Goal: Task Accomplishment & Management: Manage account settings

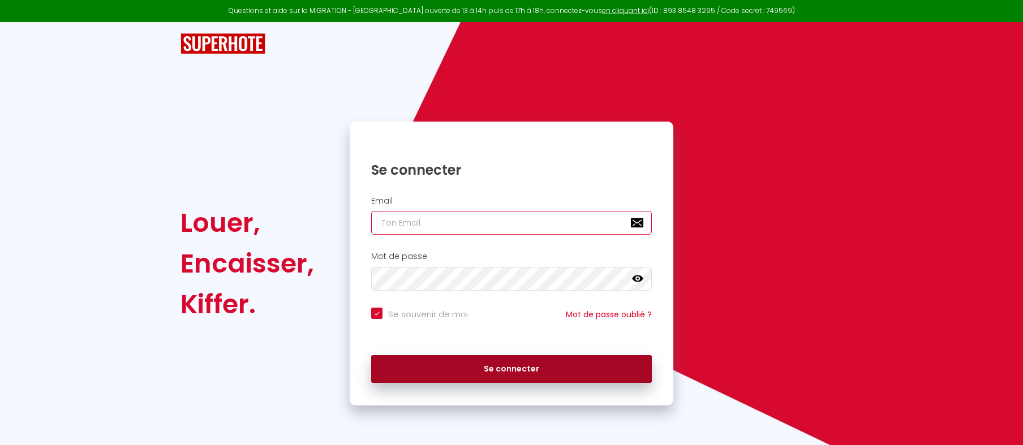
type input "[EMAIL_ADDRESS][DOMAIN_NAME]"
click at [451, 369] on button "Se connecter" at bounding box center [511, 369] width 281 height 28
checkbox input "true"
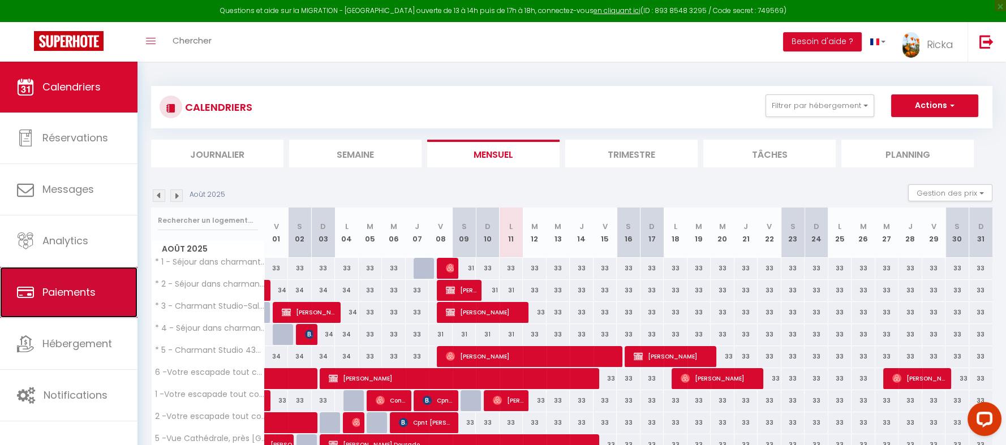
click at [87, 301] on link "Paiements" at bounding box center [68, 292] width 137 height 51
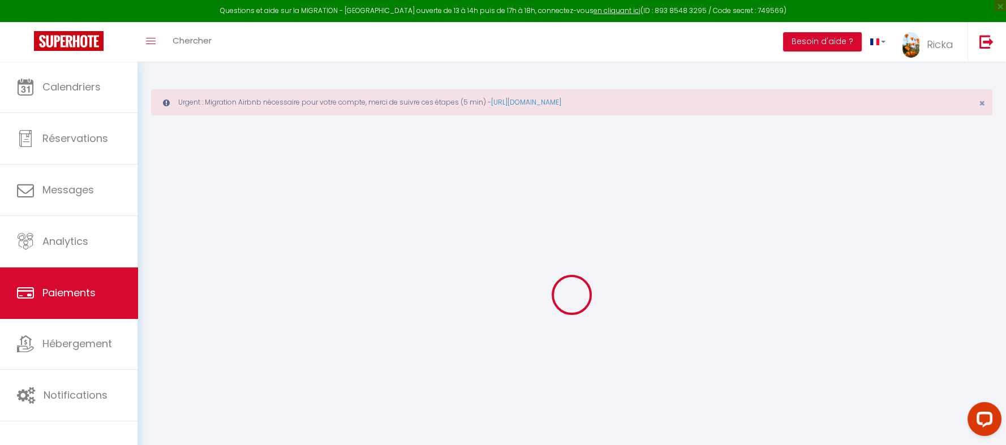
select select "2"
select select "0"
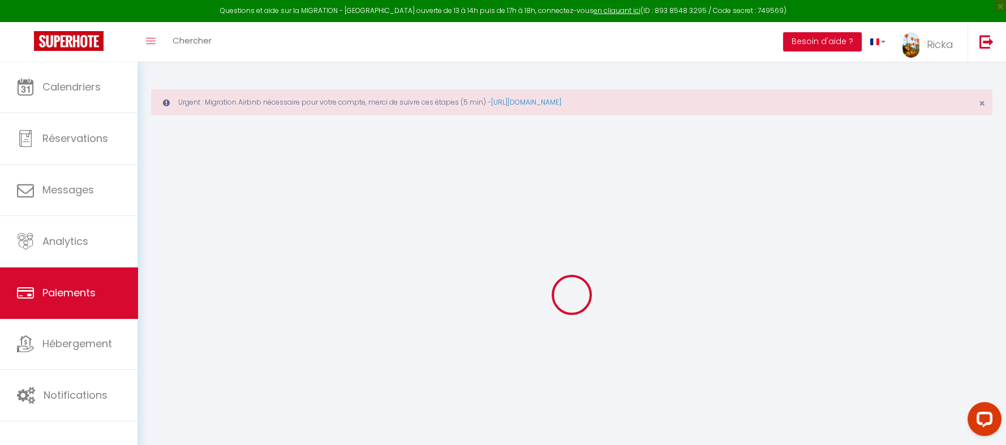
select select "0"
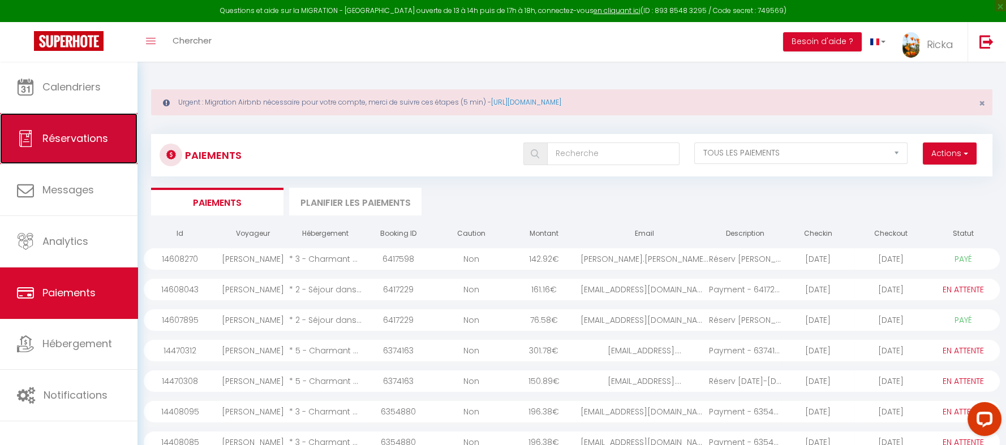
click at [63, 148] on link "Réservations" at bounding box center [68, 138] width 137 height 51
select select "not_cancelled"
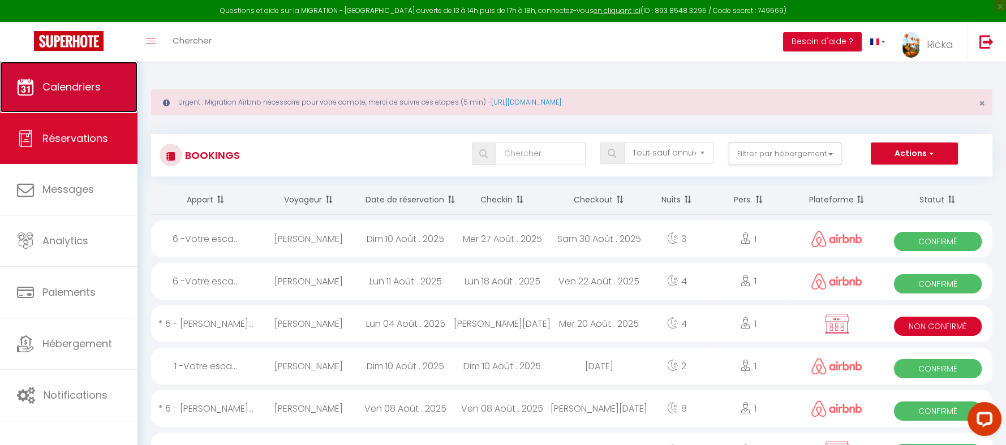
click at [58, 90] on span "Calendriers" at bounding box center [71, 87] width 58 height 14
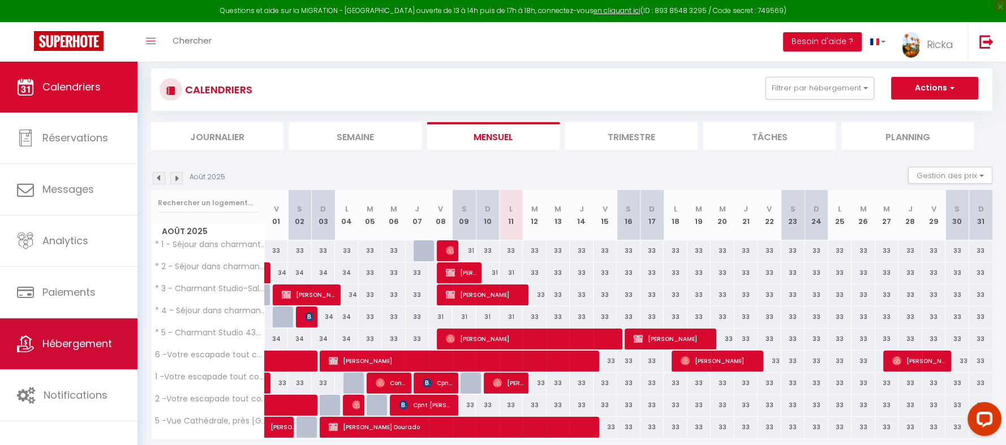
scroll to position [105, 0]
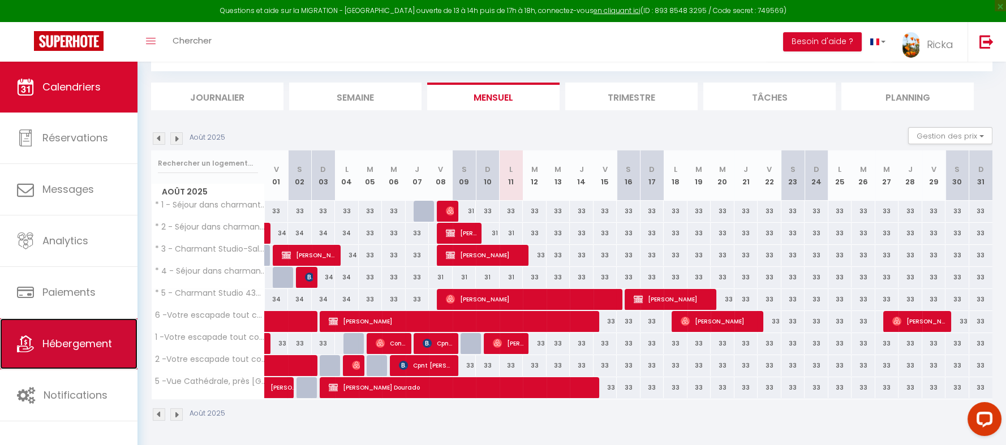
click at [50, 339] on span "Hébergement" at bounding box center [77, 344] width 70 height 14
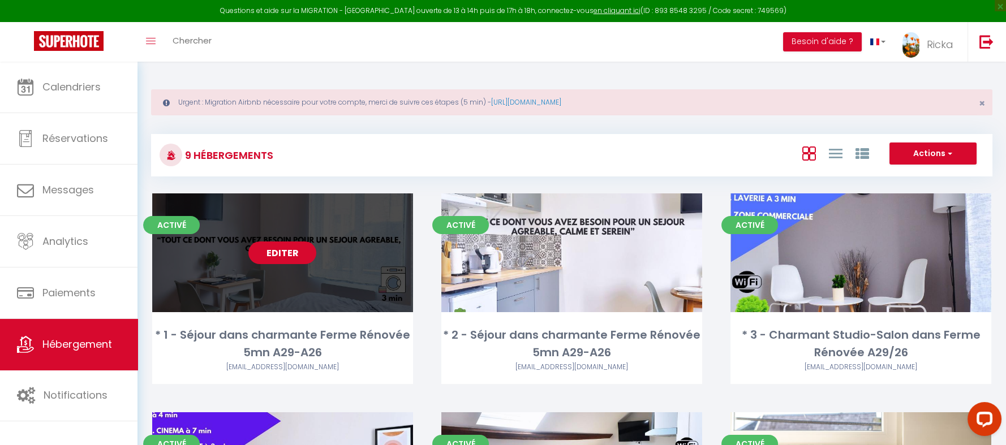
click at [287, 264] on link "Editer" at bounding box center [282, 253] width 68 height 23
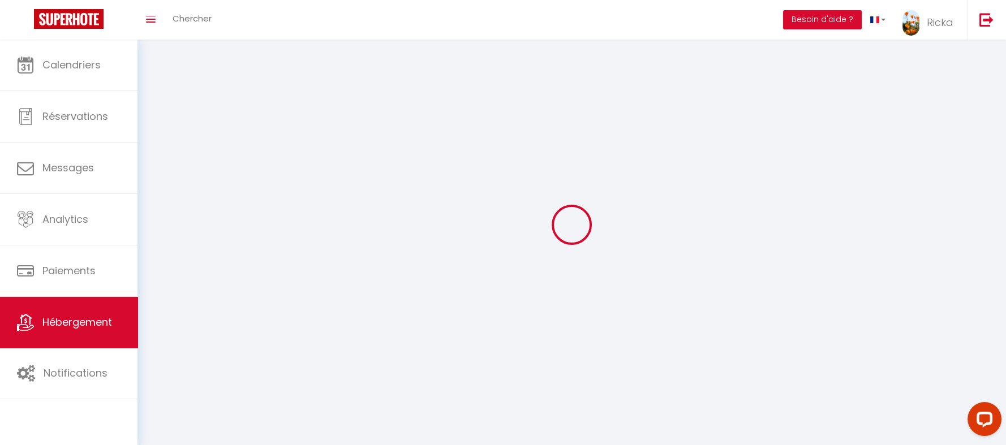
select select "1"
select select
select select "28"
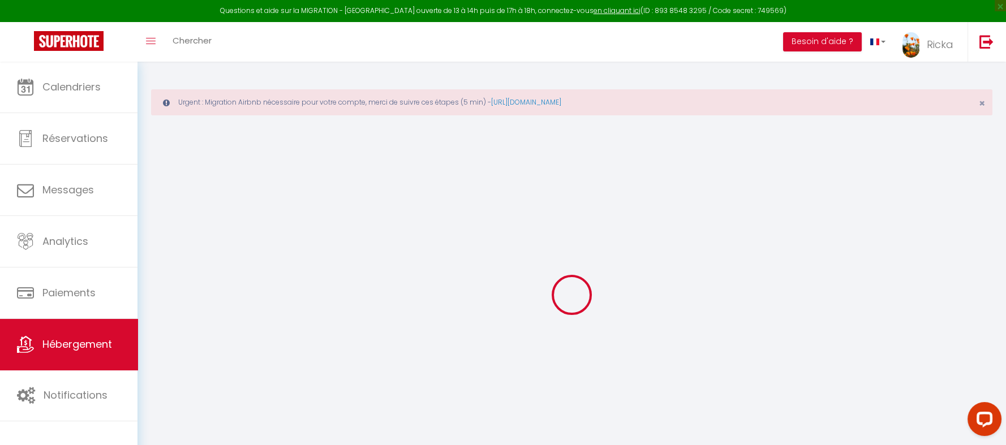
select select
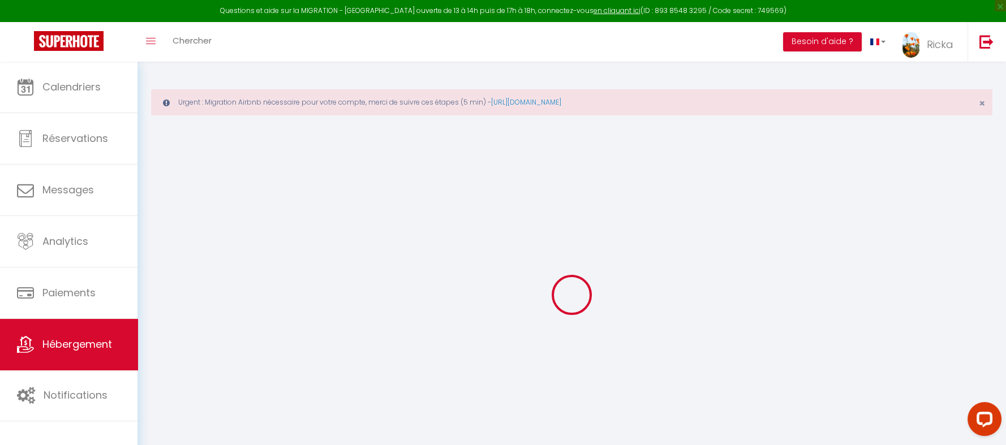
select select
checkbox input "false"
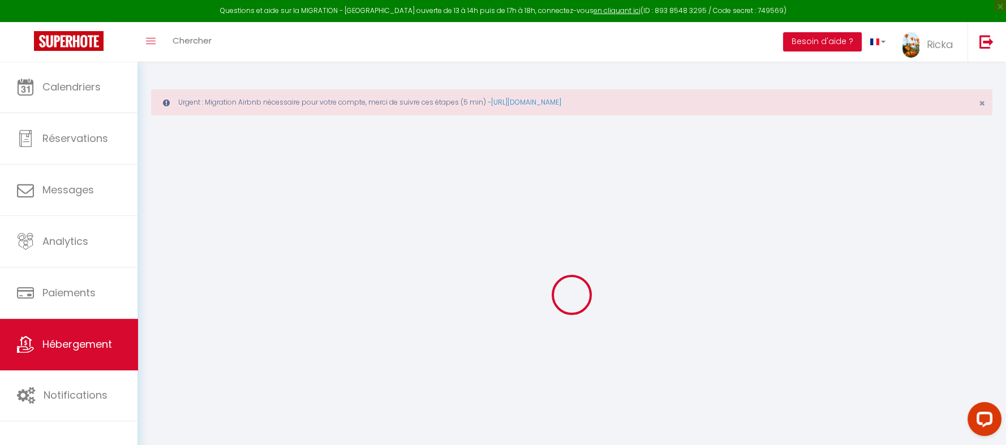
select select
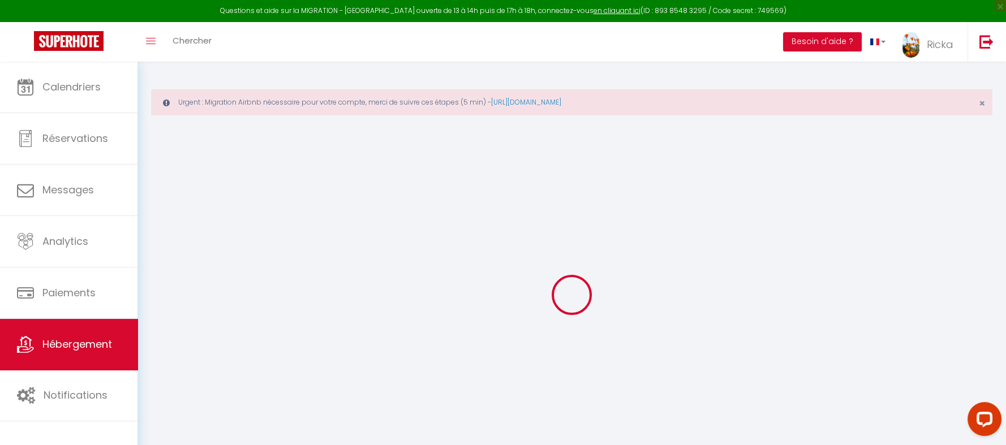
select select
checkbox input "false"
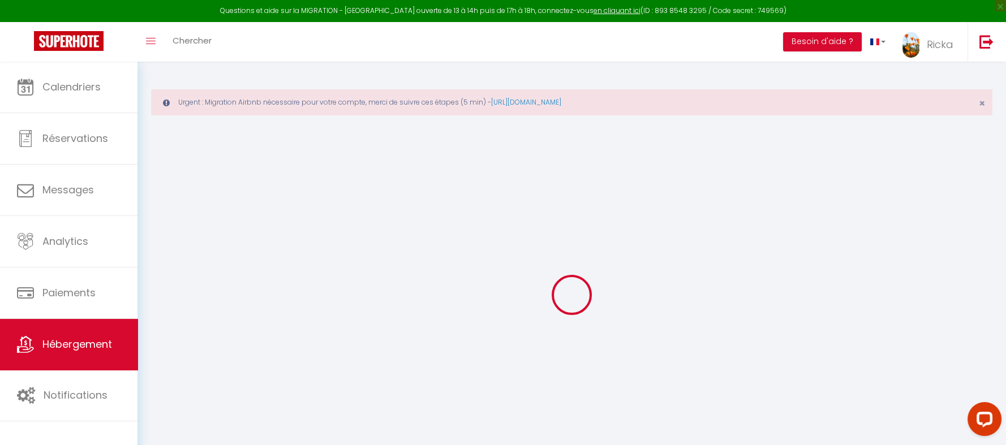
checkbox input "false"
select select
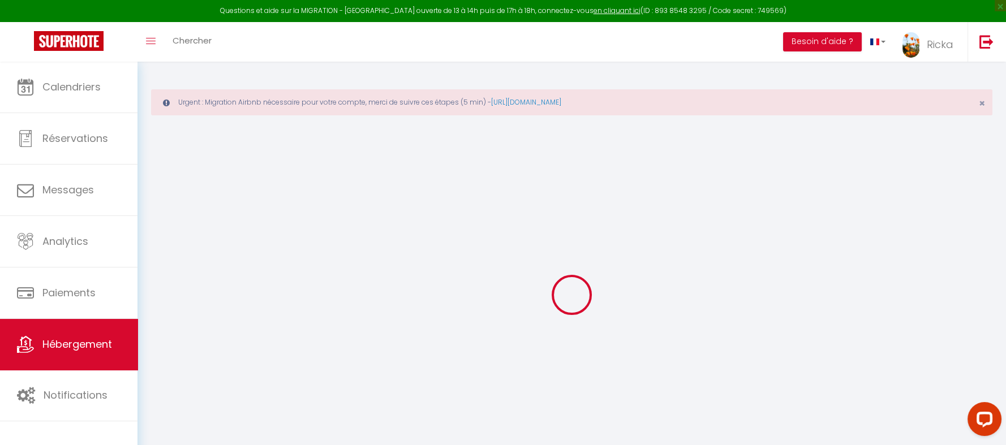
select select
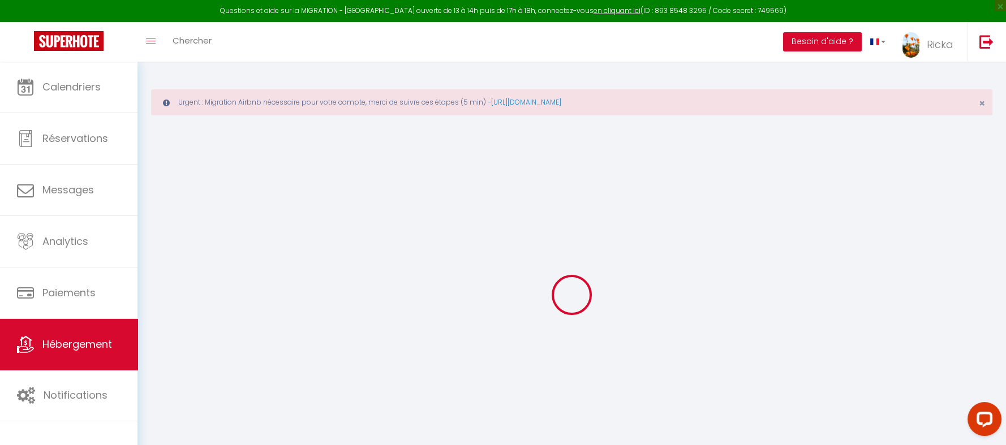
checkbox input "false"
select select
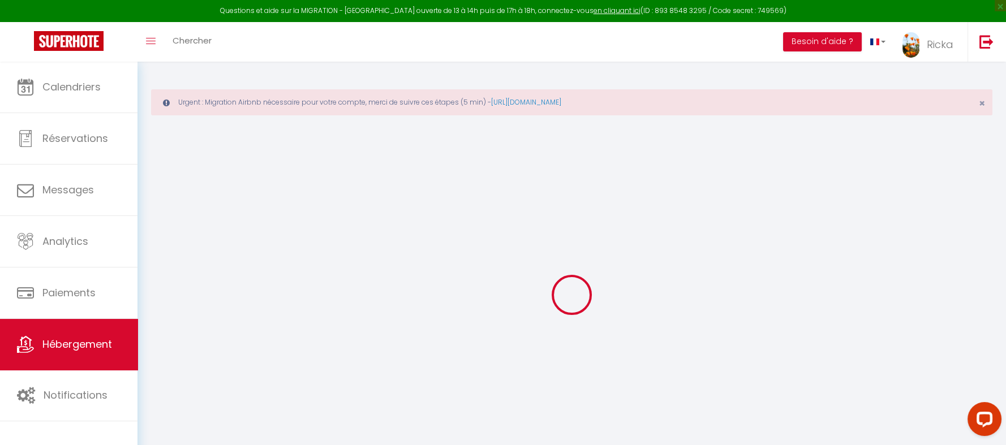
select select
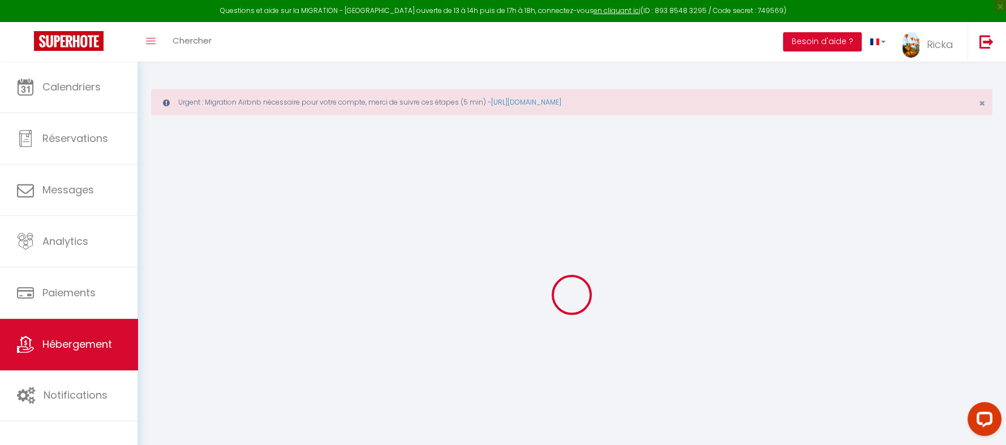
select select
checkbox input "false"
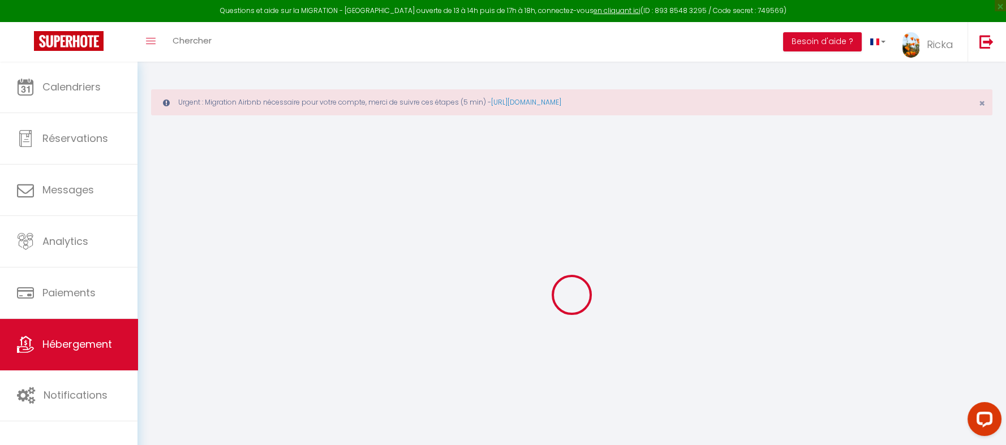
checkbox input "false"
select select
type input "* 1 - Séjour dans charmante Ferme Rénovée 5mn A29-A26"
type input "Rika"
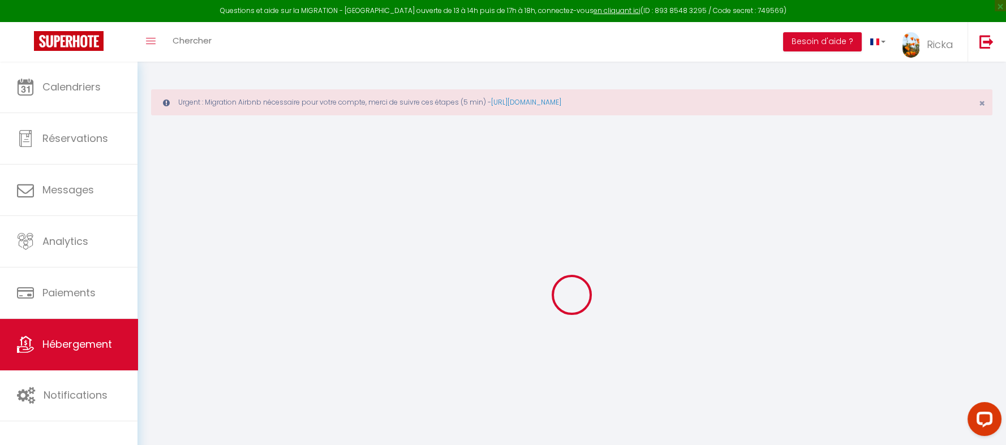
type input "CARENE"
type input "3 square Victor Hugo"
type input "50000"
type input "SAINT-LÔ"
select select "2"
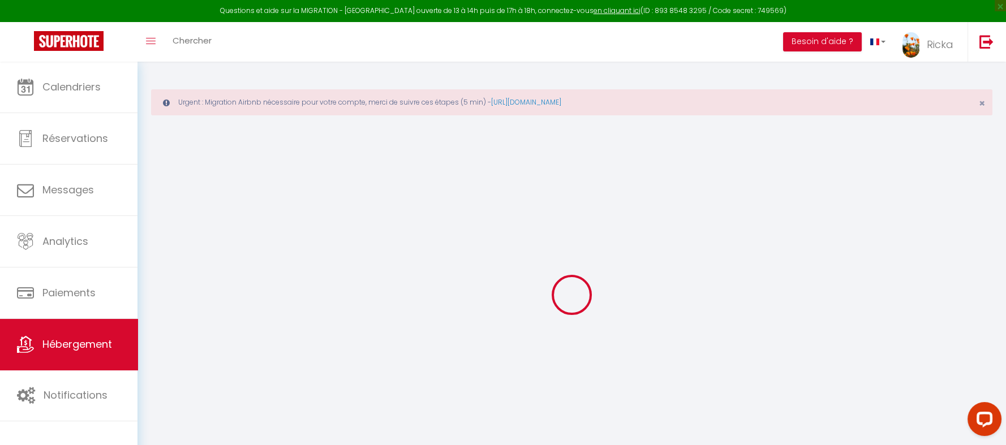
type input "34"
type input "19"
type input "1.23"
type input "500"
select select
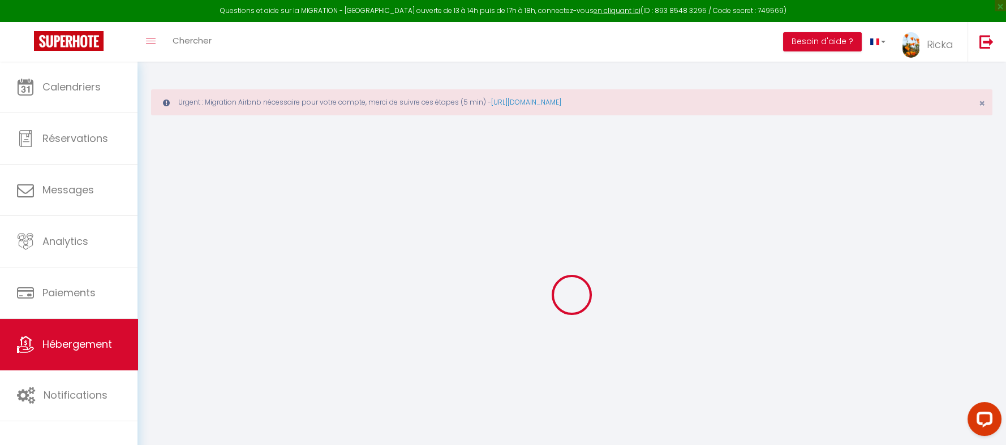
select select
type input "59 Rue de Constantine"
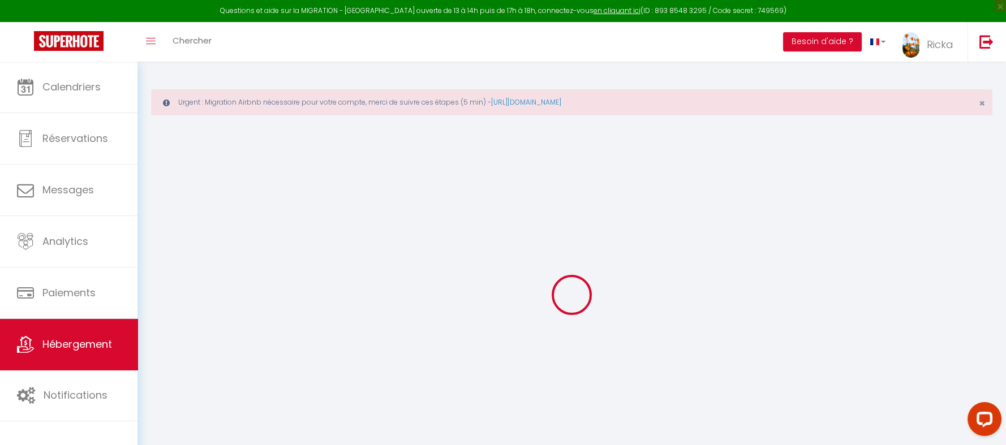
type input "02100"
type input "Saint-Quentin"
type input "[EMAIL_ADDRESS][DOMAIN_NAME]"
select select "9240"
checkbox input "false"
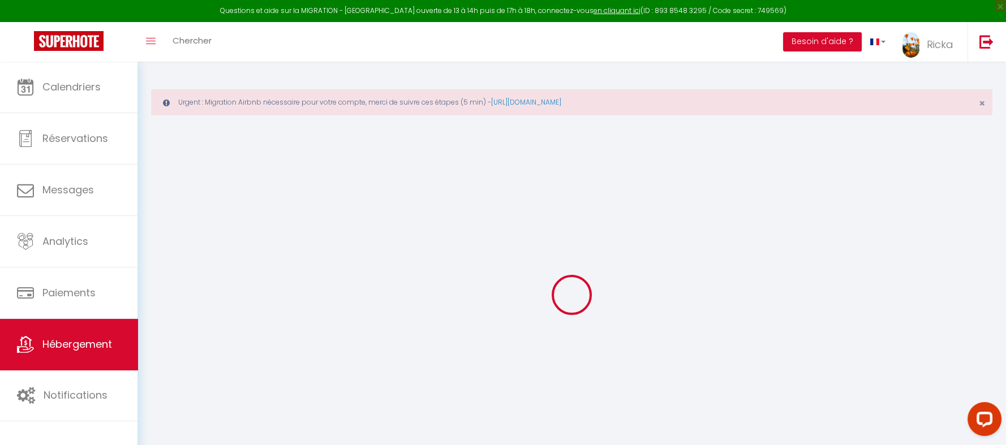
checkbox input "false"
type input "0"
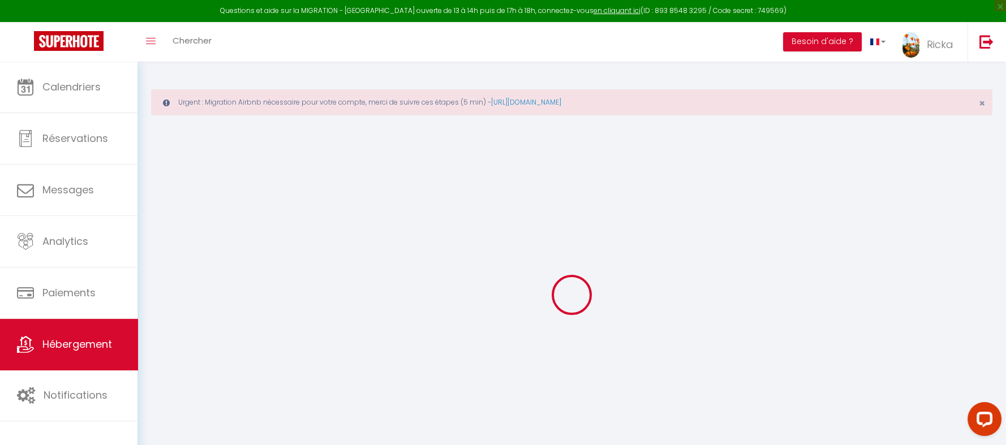
type input "0"
select select
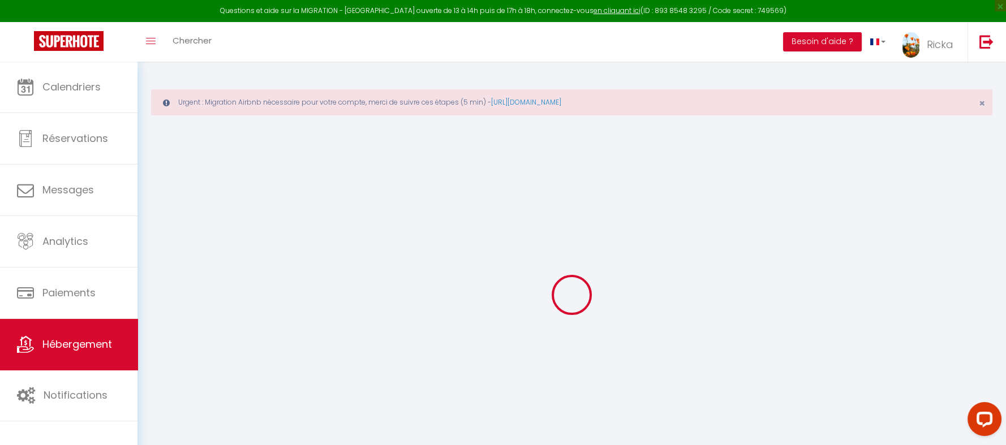
select select
checkbox input "false"
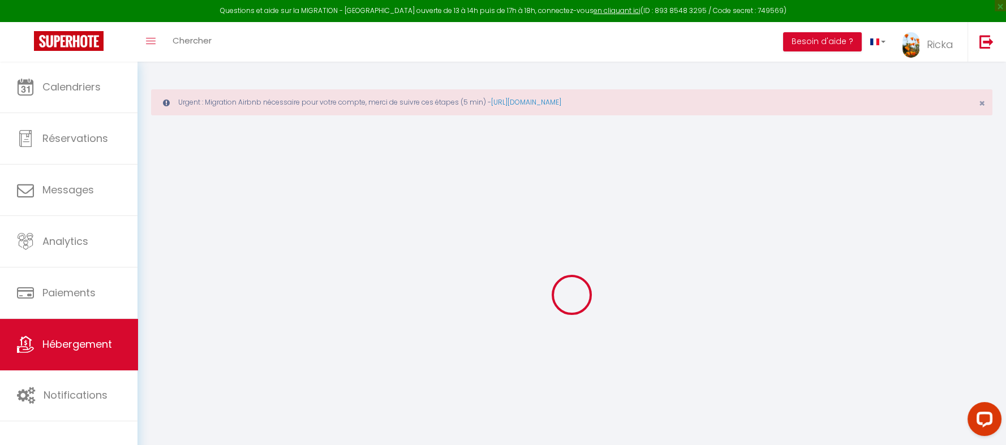
checkbox input "false"
select select
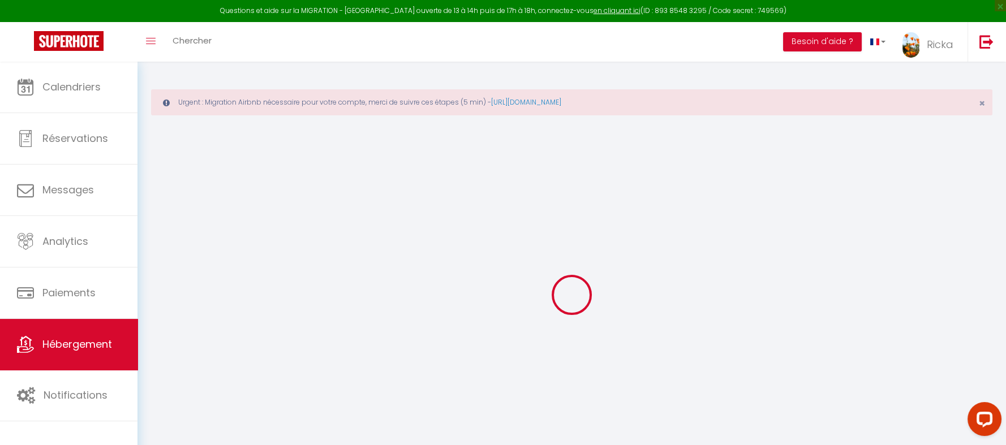
select select
checkbox input "false"
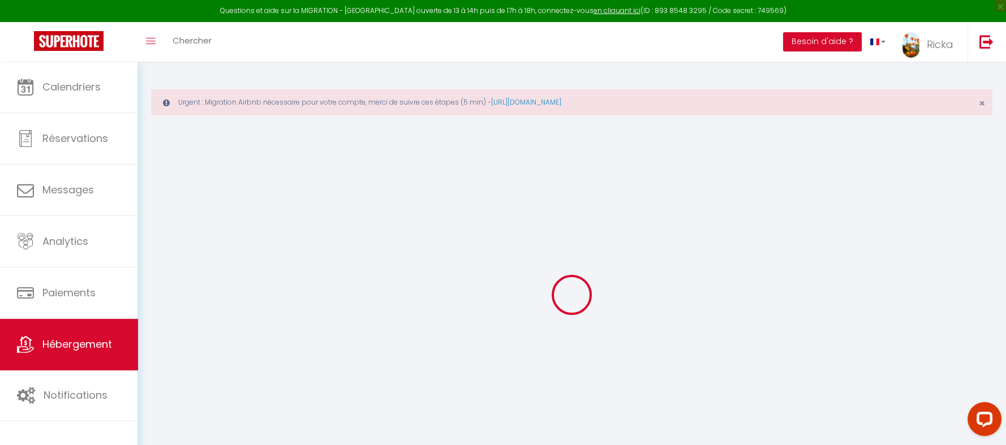
checkbox input "false"
select select "16:00"
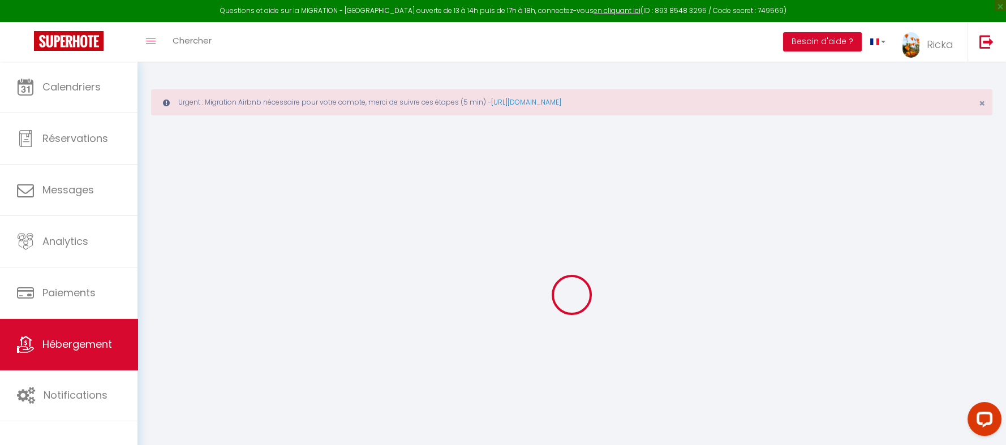
select select "08:00"
select select "11:00"
select select "30"
select select "120"
checkbox input "false"
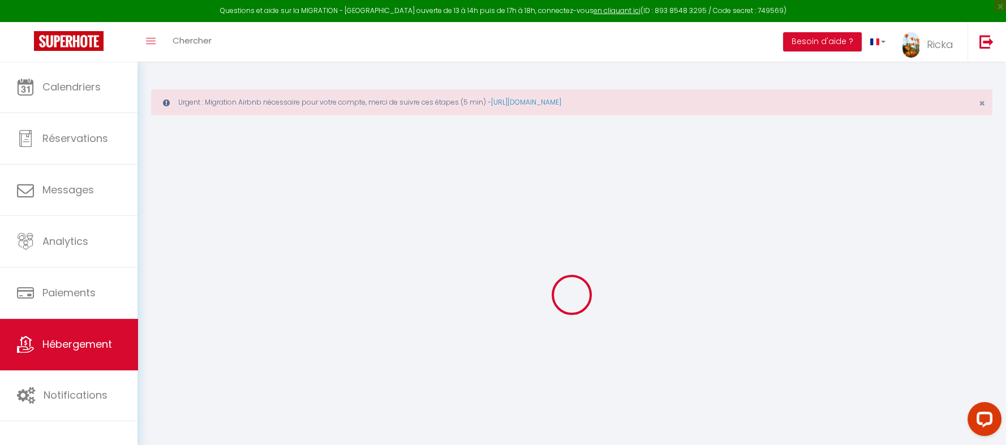
checkbox input "false"
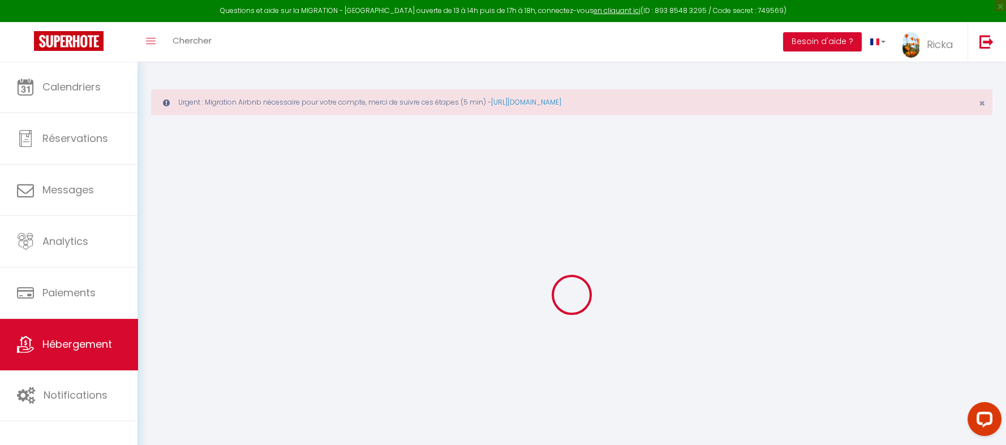
checkbox input "false"
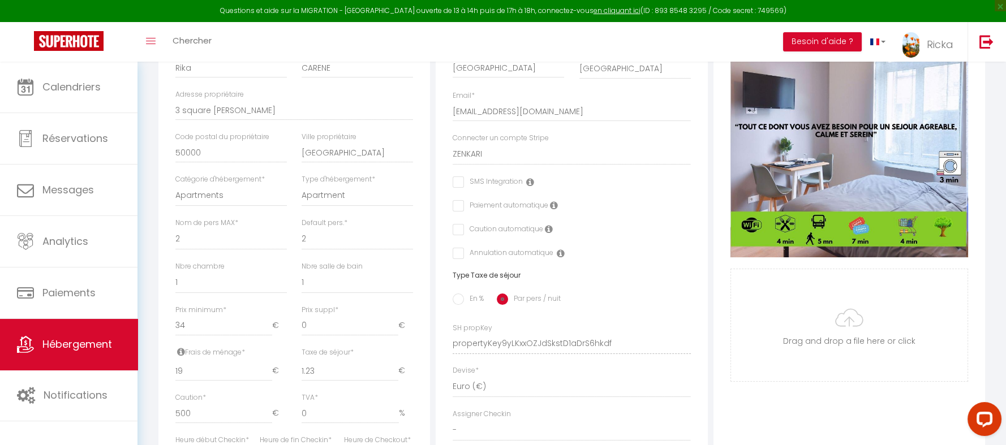
scroll to position [339, 0]
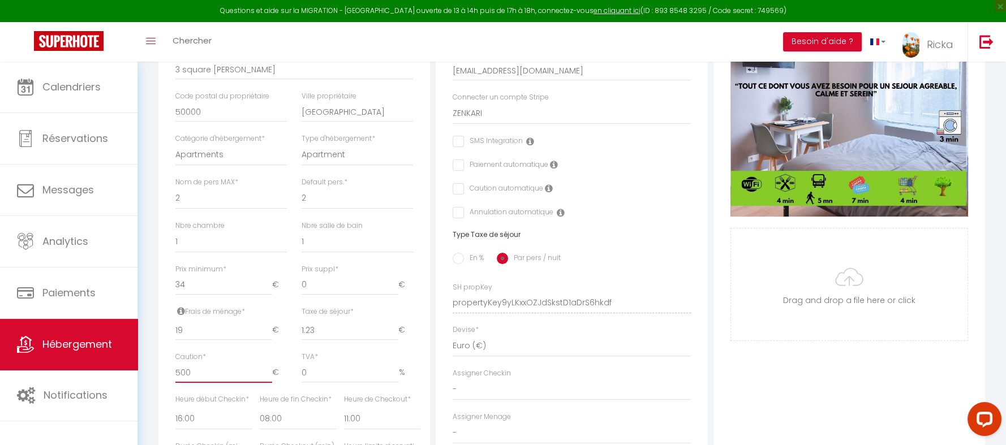
click at [194, 383] on input "500" at bounding box center [223, 373] width 97 height 20
type input "50"
checkbox input "false"
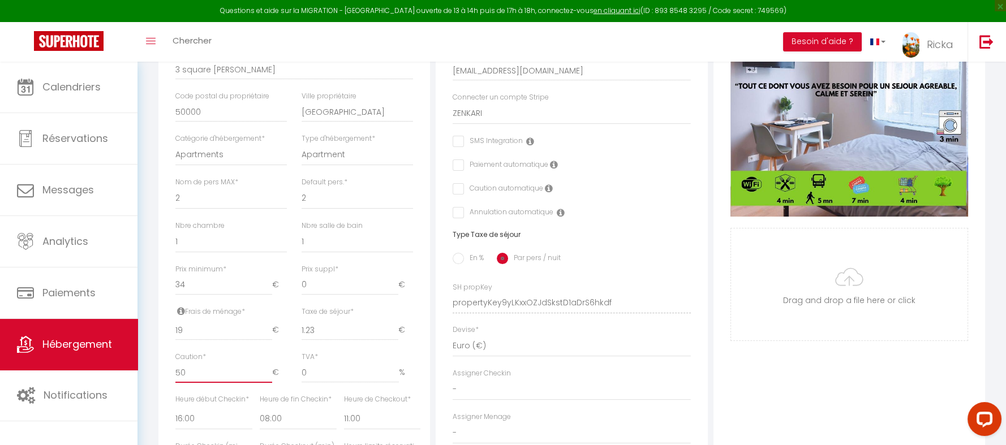
checkbox input "false"
type input "5"
checkbox input "false"
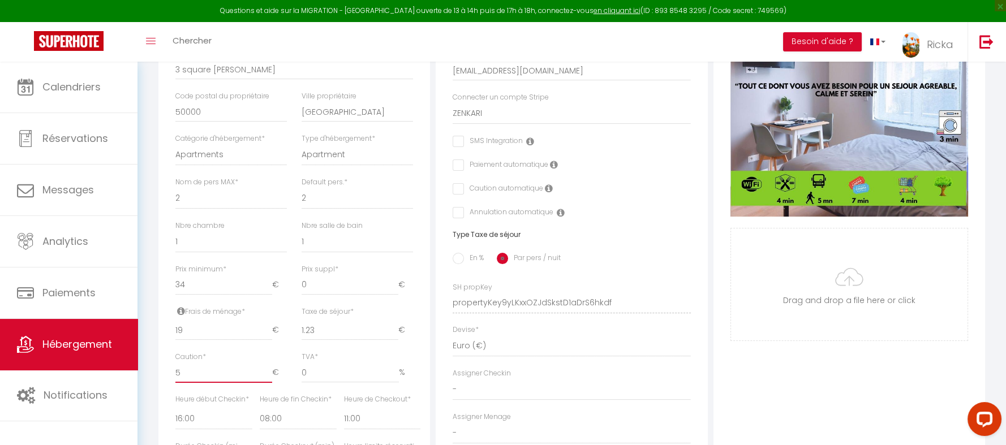
checkbox input "false"
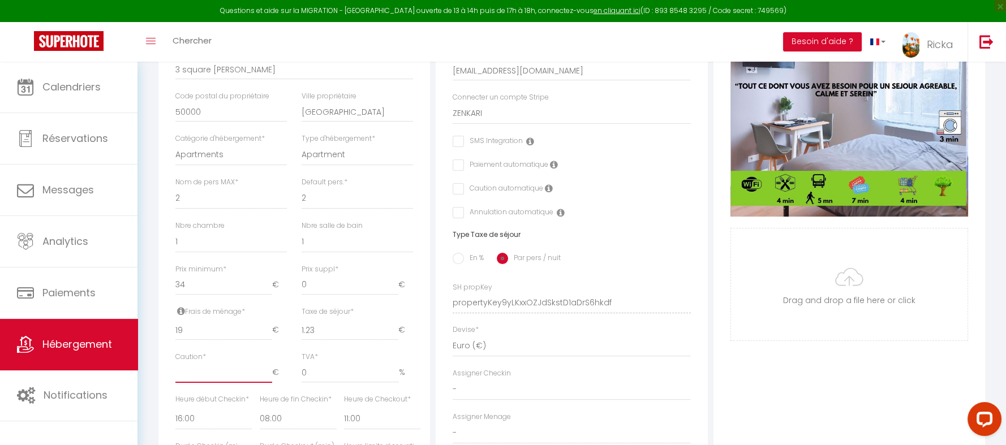
type input "2"
checkbox input "false"
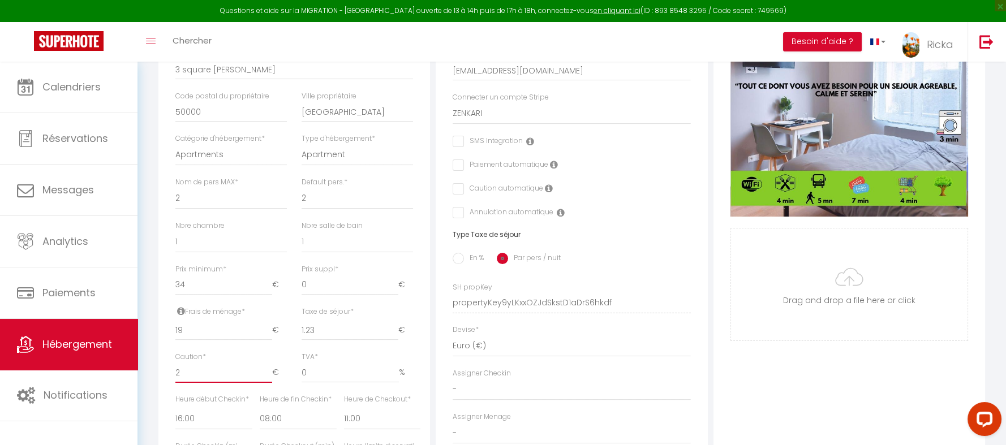
type input "20"
checkbox input "false"
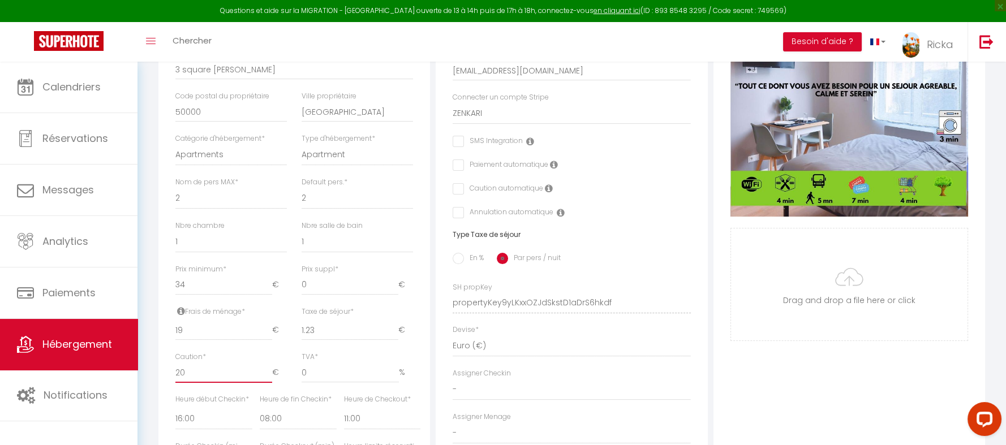
type input "200"
checkbox input "false"
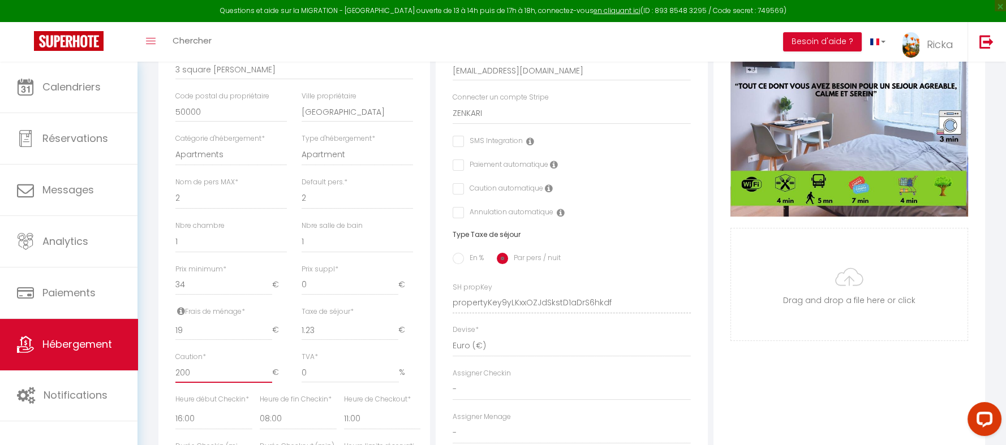
drag, startPoint x: 217, startPoint y: 388, endPoint x: 168, endPoint y: 377, distance: 50.5
click at [168, 377] on div "Caution * 200 €" at bounding box center [231, 373] width 126 height 42
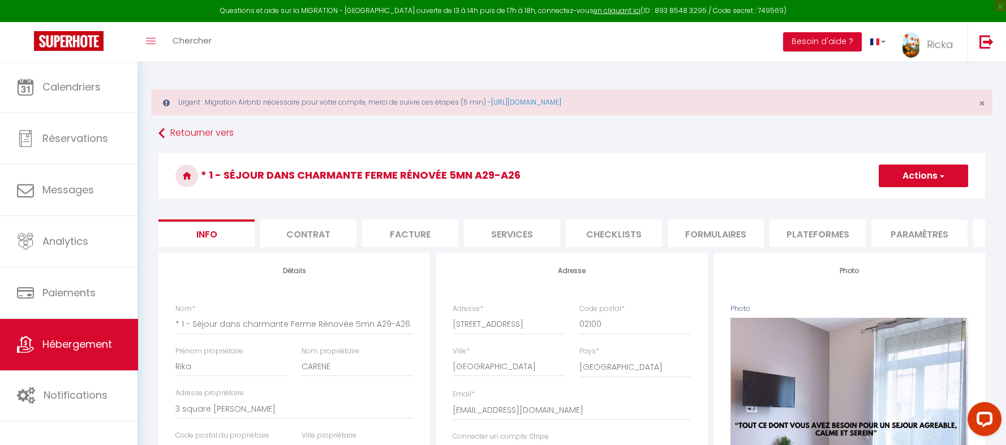
type input "200"
click at [923, 172] on button "Actions" at bounding box center [923, 176] width 89 height 23
click at [894, 202] on input "Enregistrer" at bounding box center [879, 200] width 42 height 11
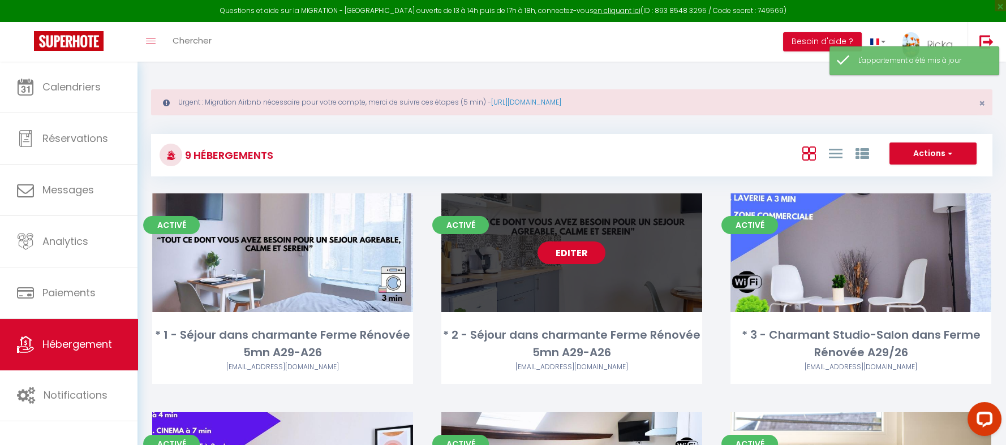
click at [552, 264] on link "Editer" at bounding box center [571, 253] width 68 height 23
select select "3"
select select "2"
select select "1"
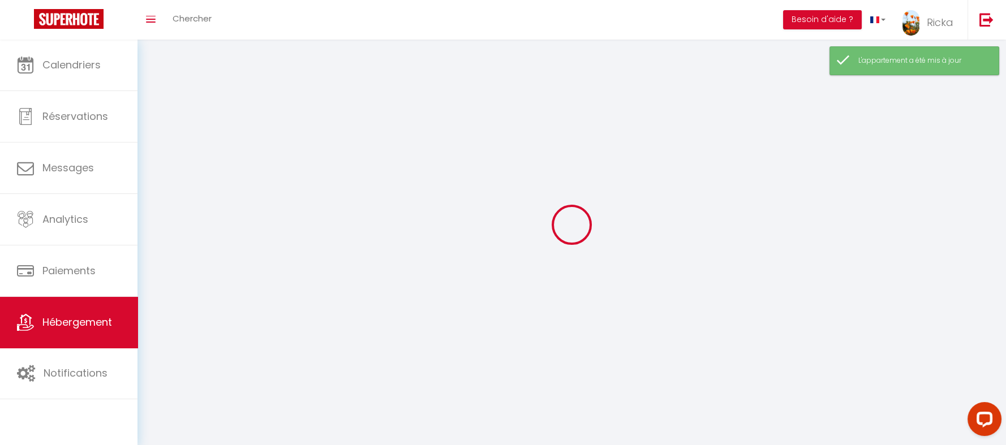
select select
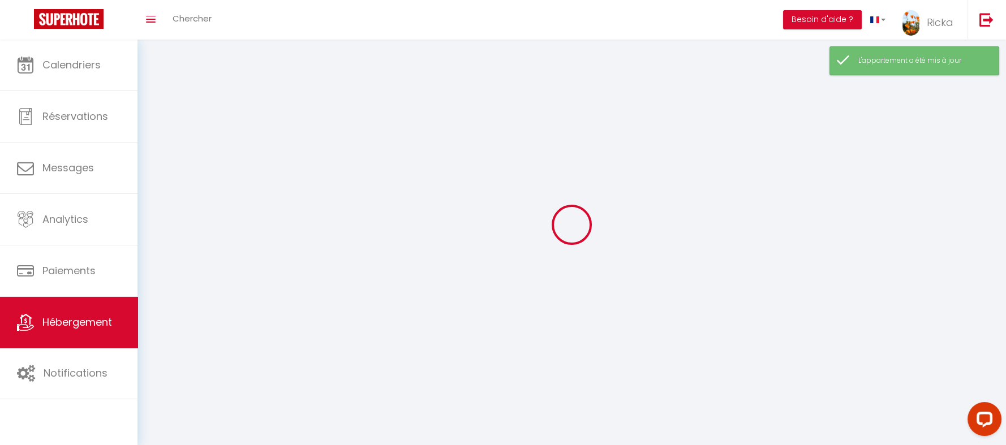
select select
checkbox input "false"
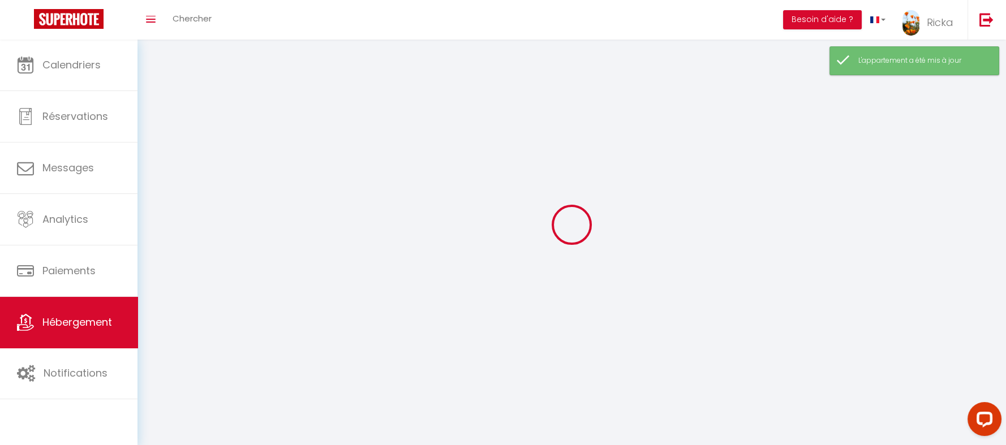
select select
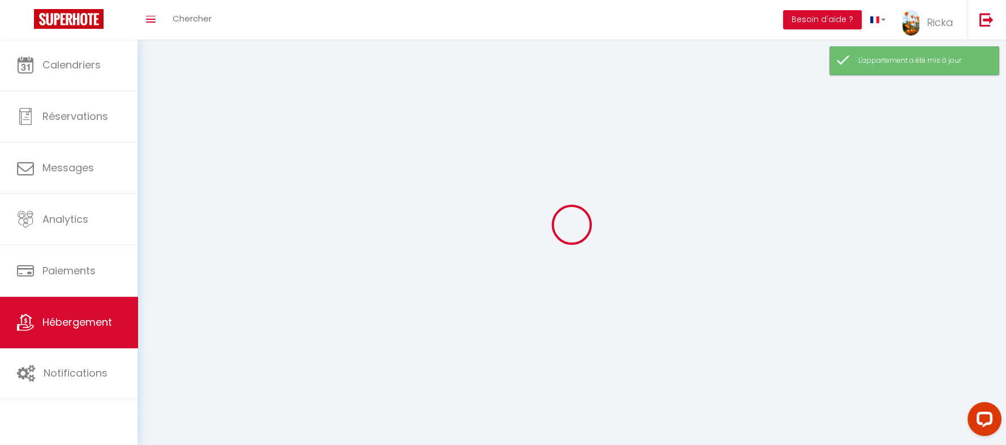
select select
checkbox input "false"
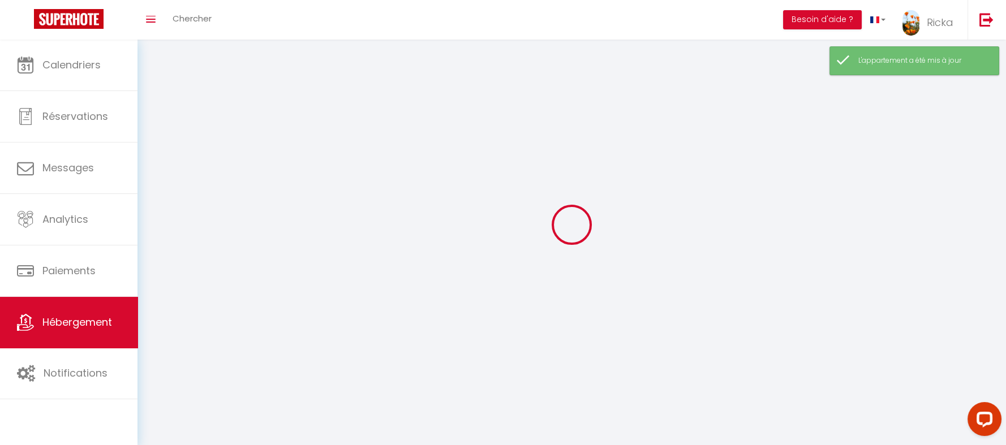
checkbox input "false"
select select
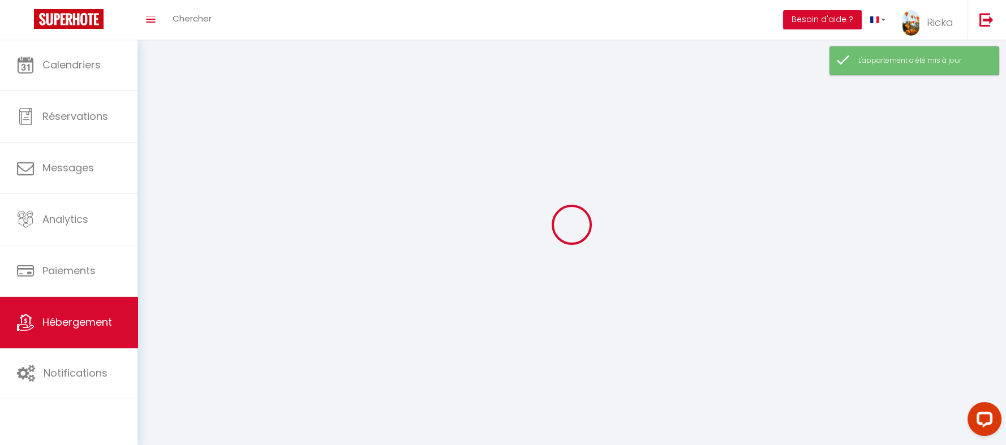
select select
checkbox input "false"
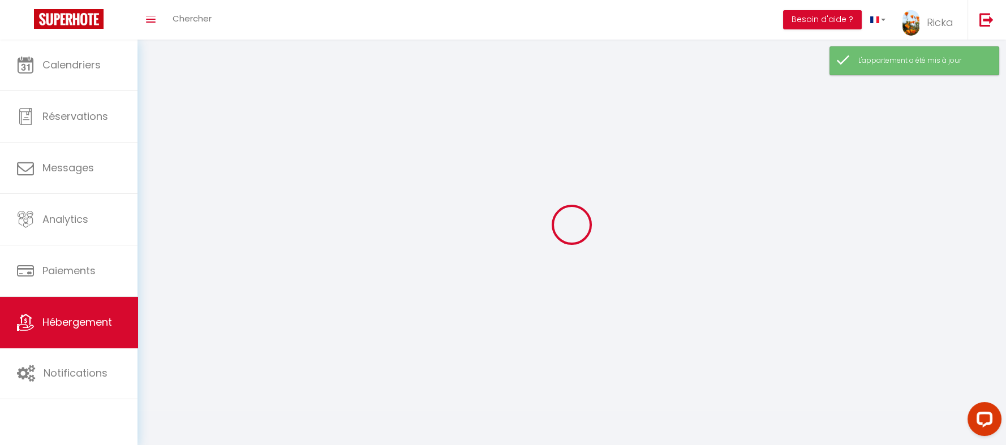
checkbox input "false"
select select
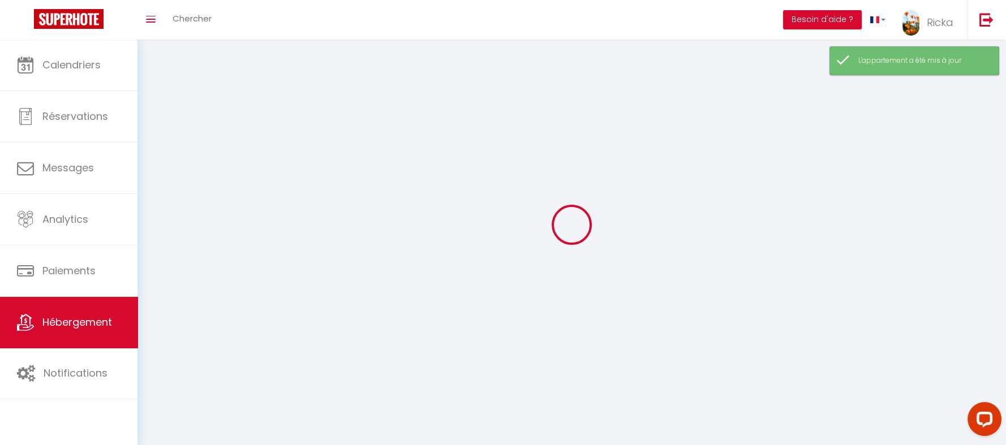
select select "28"
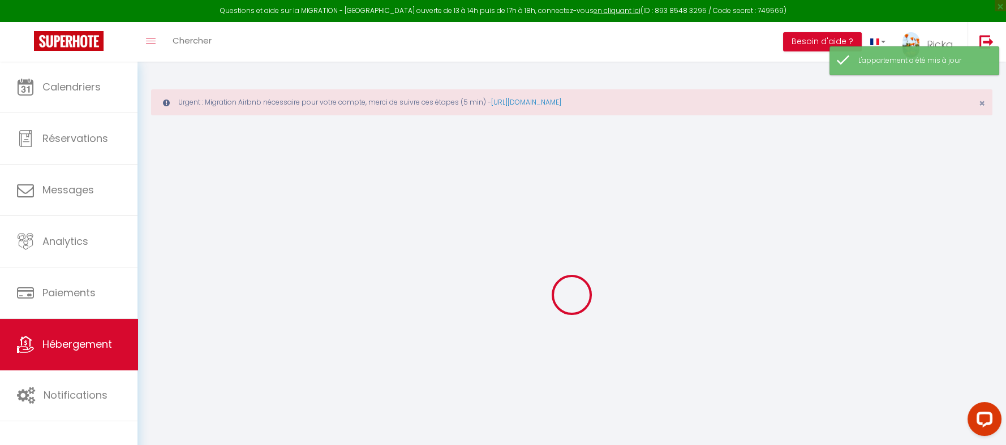
select select
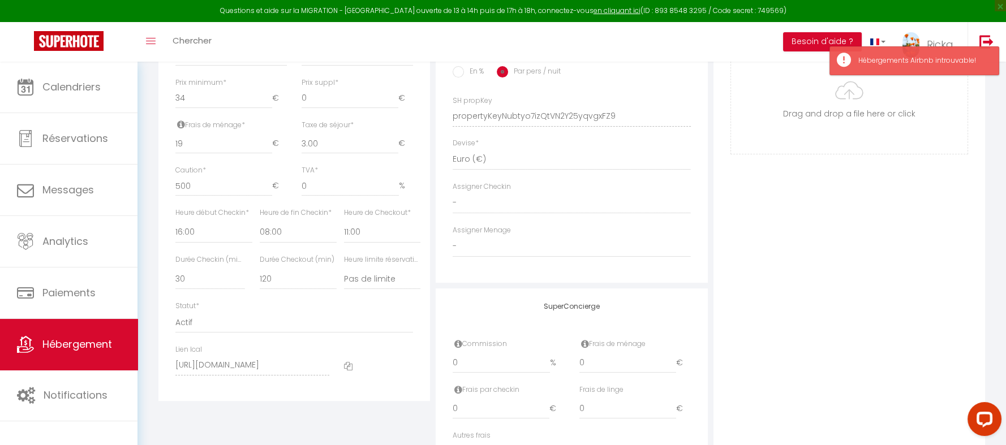
scroll to position [566, 0]
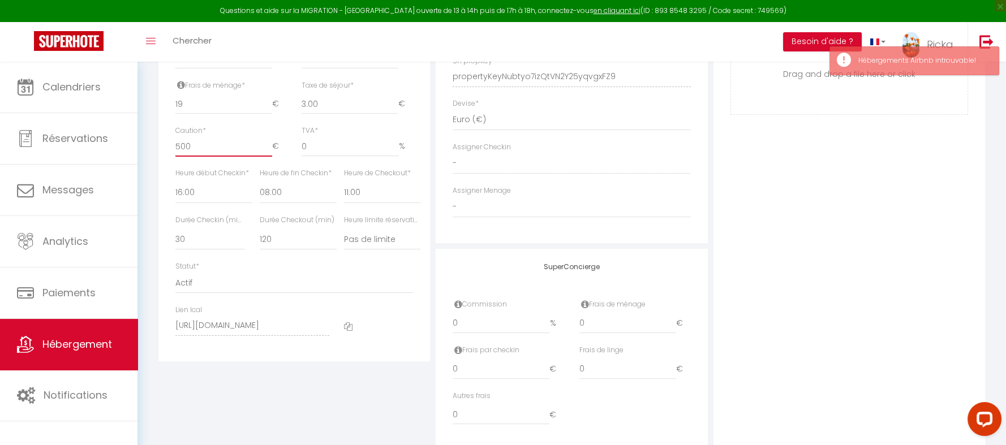
click at [206, 157] on input "500" at bounding box center [223, 146] width 97 height 20
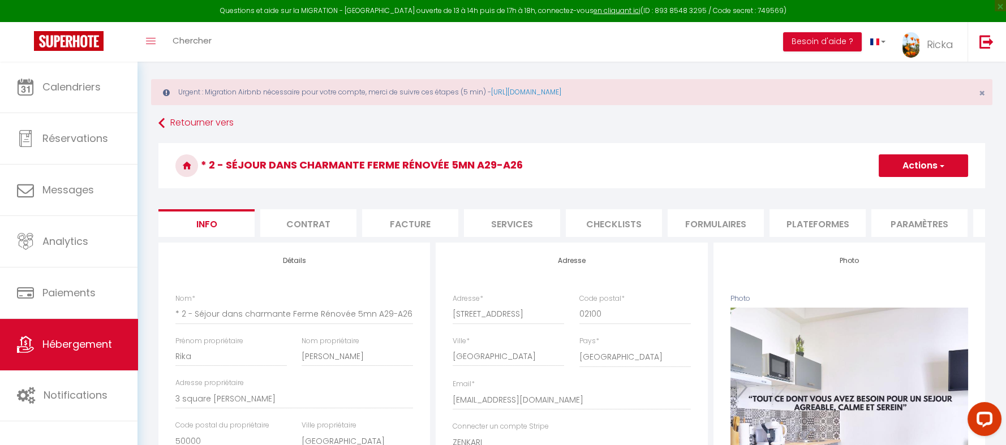
scroll to position [0, 0]
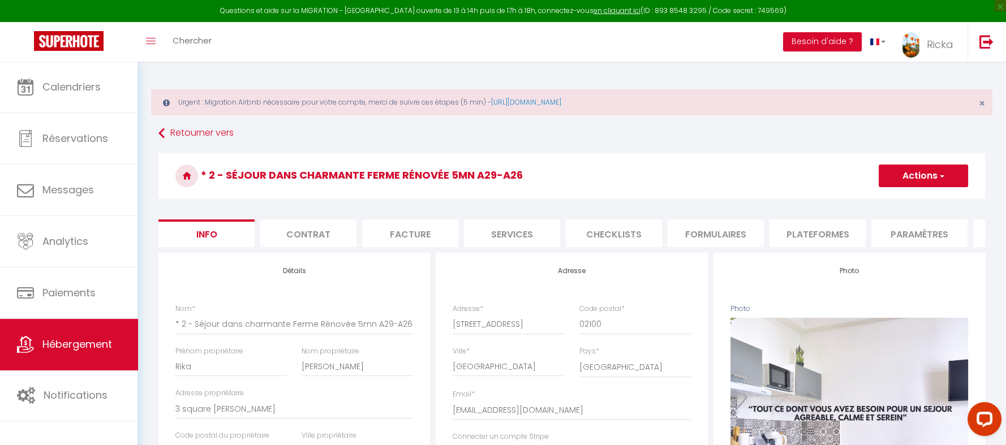
click at [928, 176] on button "Actions" at bounding box center [923, 176] width 89 height 23
click at [880, 195] on input "Enregistrer" at bounding box center [879, 200] width 42 height 11
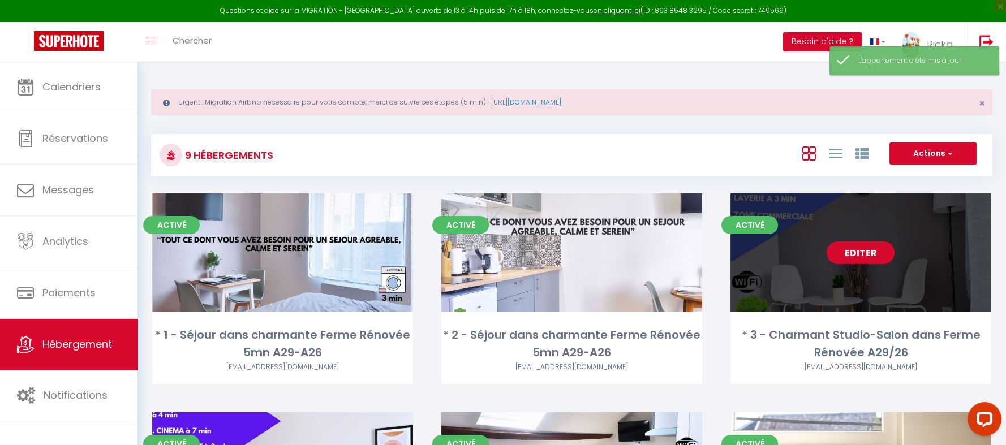
click at [859, 264] on link "Editer" at bounding box center [860, 253] width 68 height 23
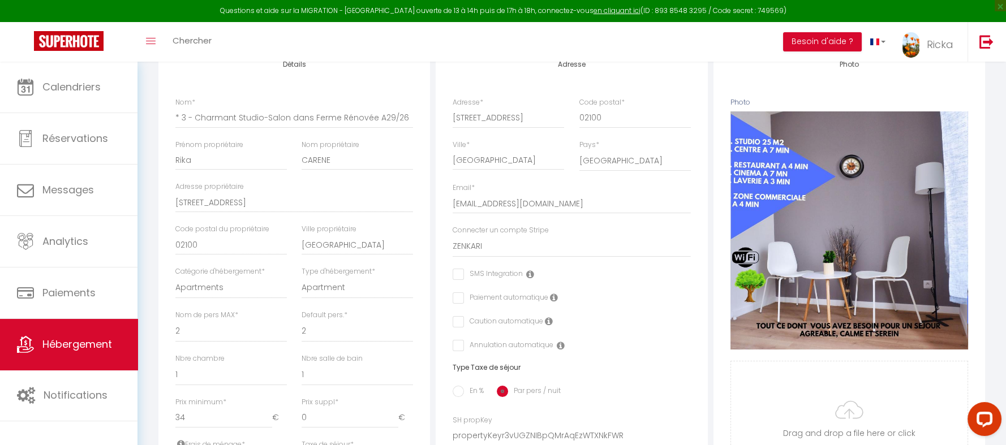
scroll to position [339, 0]
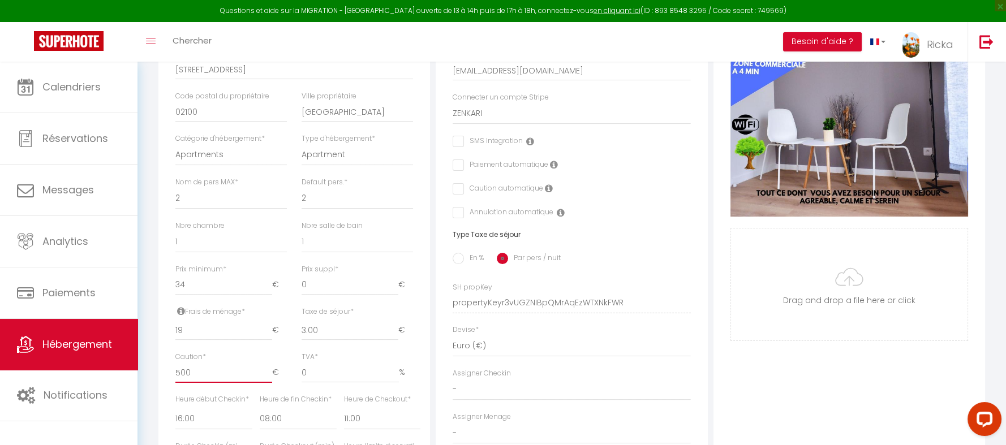
click at [220, 383] on input "500" at bounding box center [223, 373] width 97 height 20
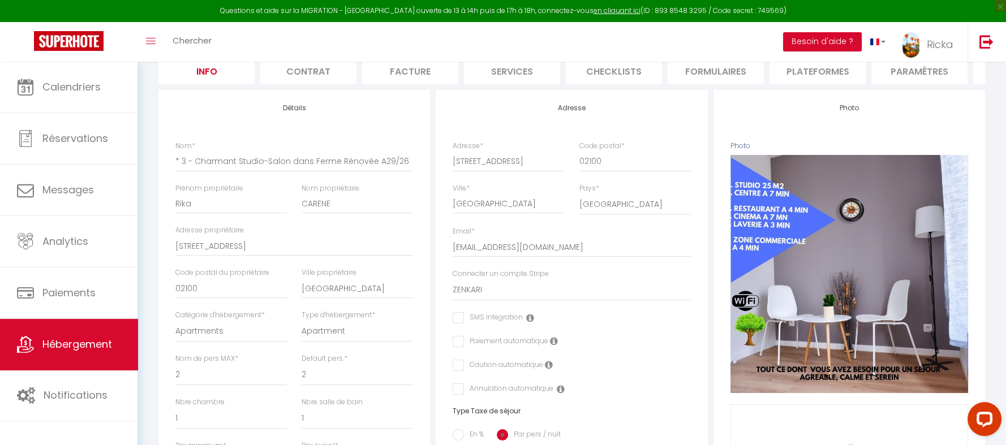
scroll to position [0, 0]
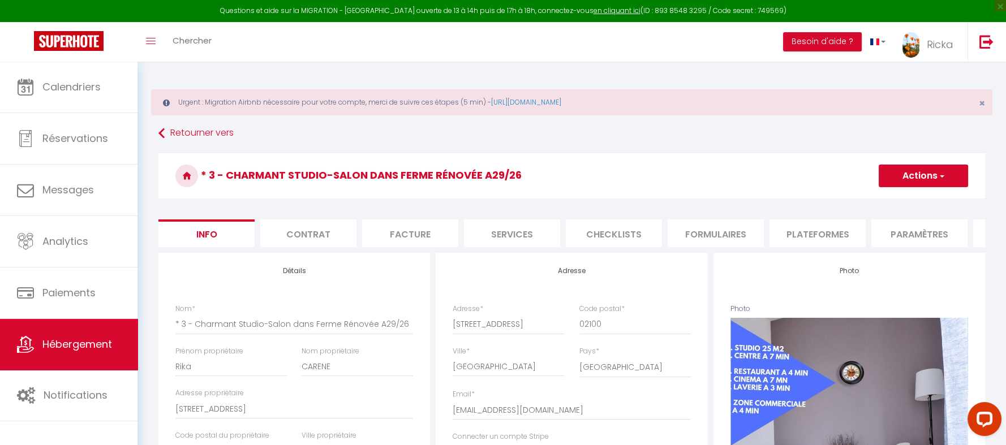
click at [918, 178] on button "Actions" at bounding box center [923, 176] width 89 height 23
click at [891, 203] on input "Enregistrer" at bounding box center [879, 200] width 42 height 11
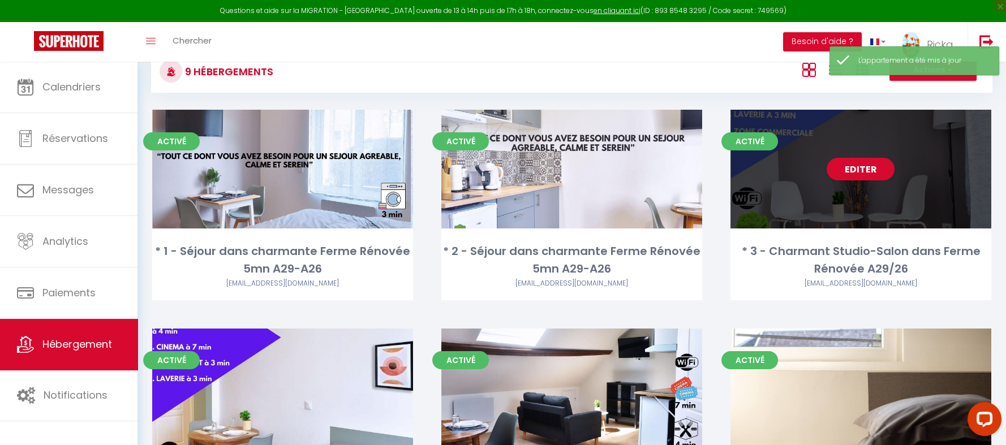
scroll to position [339, 0]
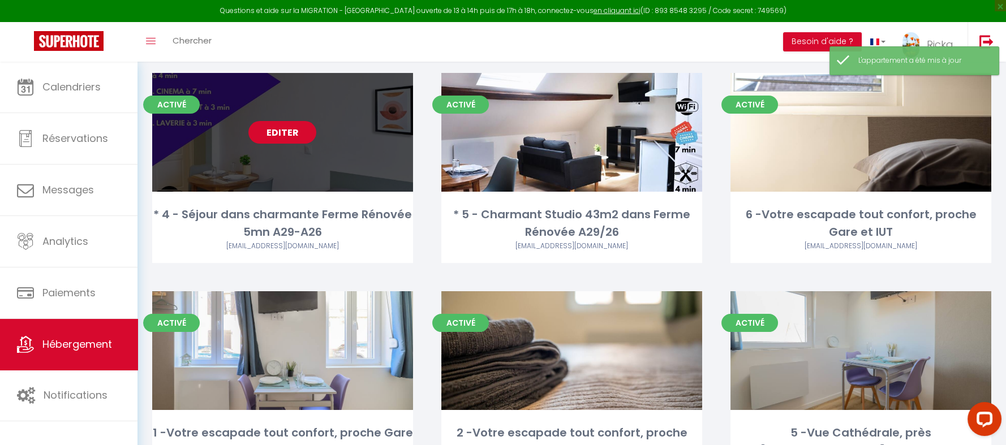
click at [294, 144] on link "Editer" at bounding box center [282, 132] width 68 height 23
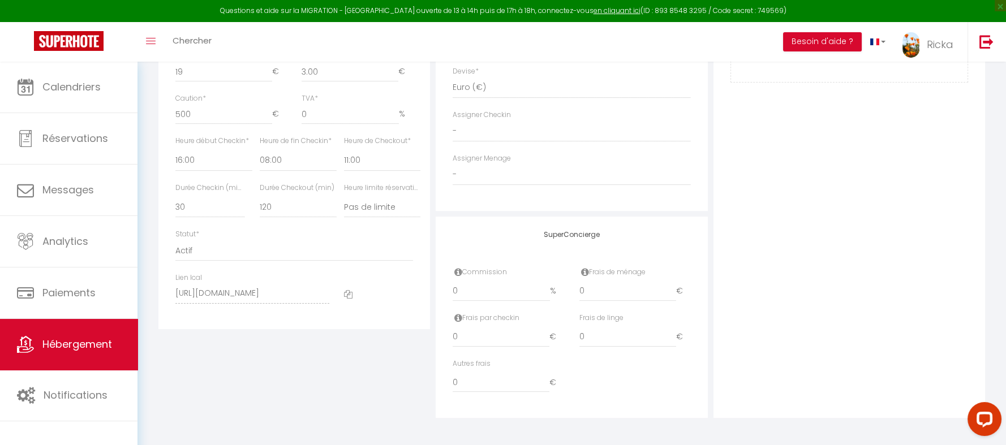
scroll to position [615, 0]
click at [208, 111] on input "500" at bounding box center [223, 112] width 97 height 20
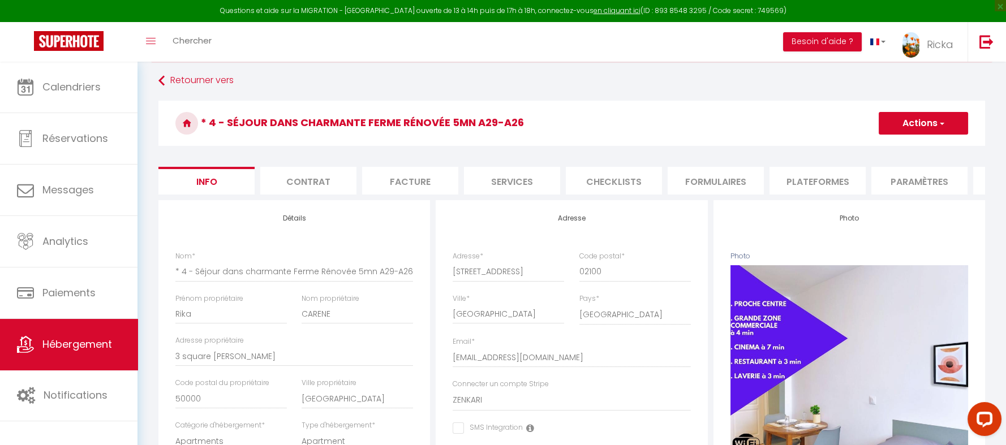
scroll to position [50, 0]
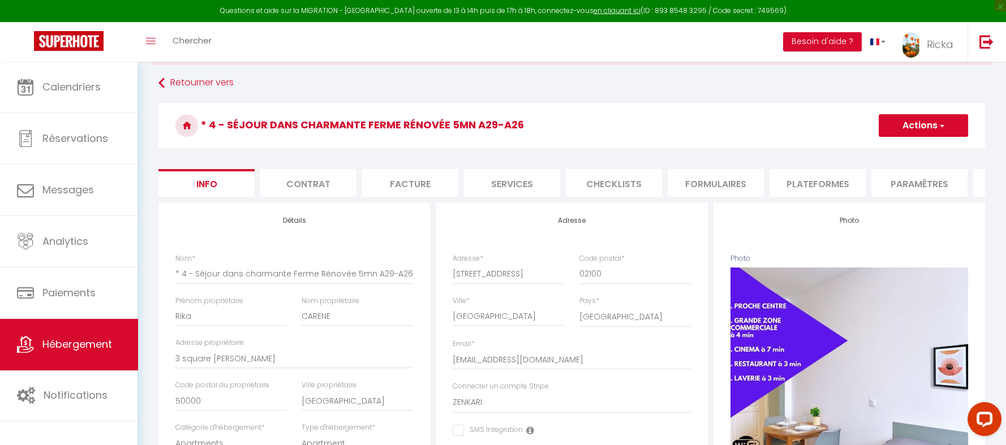
click at [933, 123] on button "Actions" at bounding box center [923, 125] width 89 height 23
click at [874, 155] on input "Enregistrer" at bounding box center [879, 150] width 42 height 11
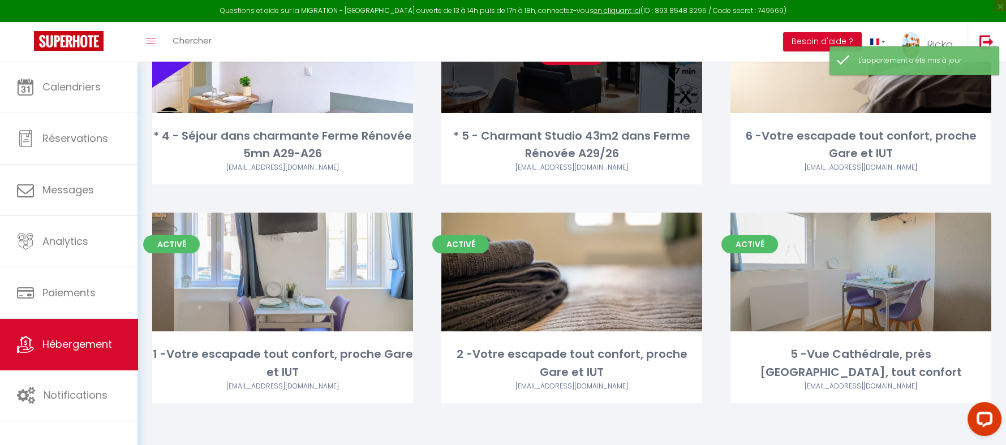
scroll to position [453, 0]
click at [585, 65] on link "Editer" at bounding box center [571, 53] width 68 height 23
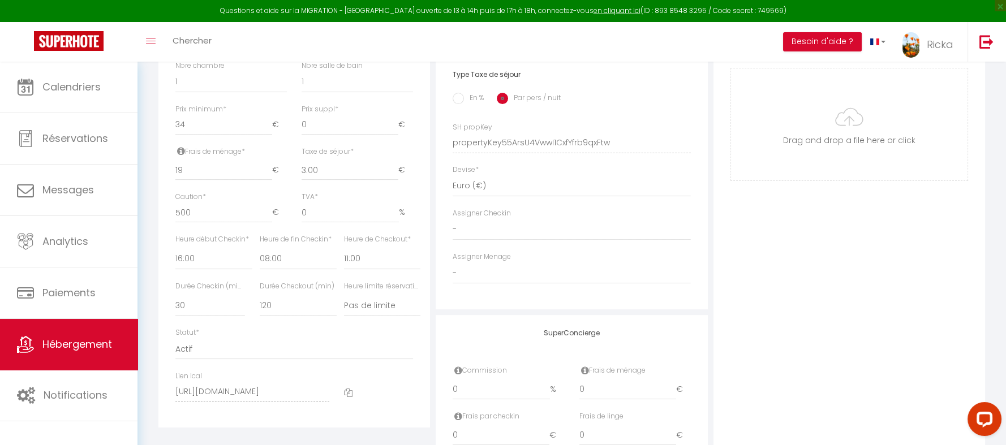
scroll to position [615, 0]
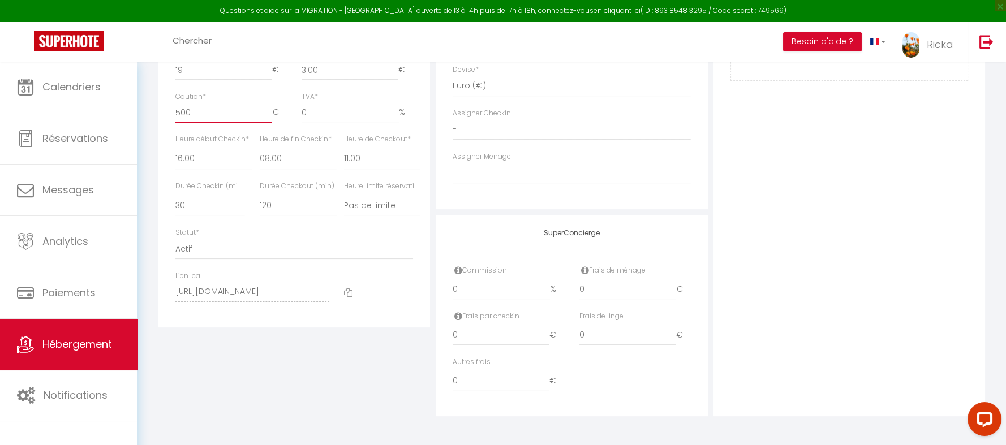
click at [199, 112] on input "500" at bounding box center [223, 112] width 97 height 20
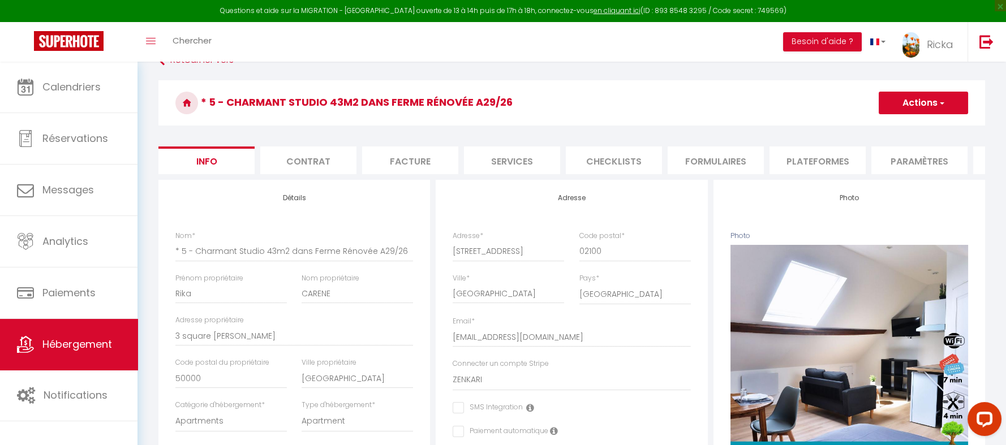
scroll to position [0, 0]
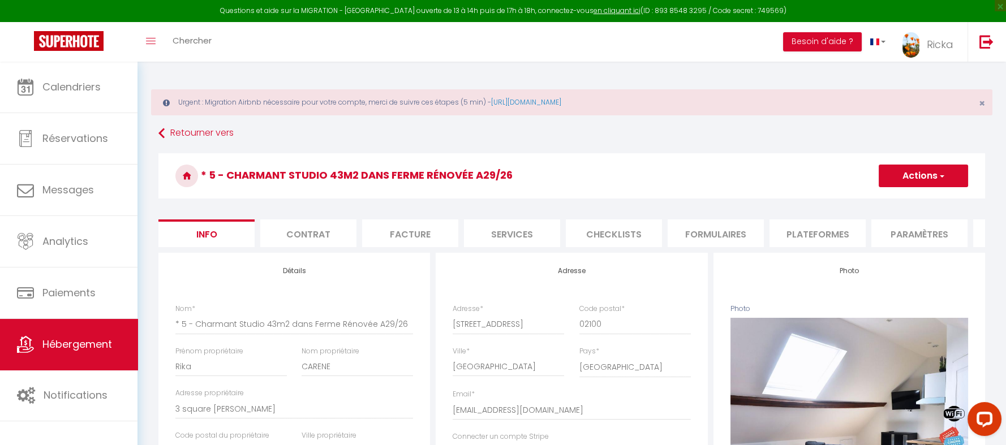
click at [903, 180] on button "Actions" at bounding box center [923, 176] width 89 height 23
click at [866, 195] on input "Enregistrer" at bounding box center [879, 200] width 42 height 11
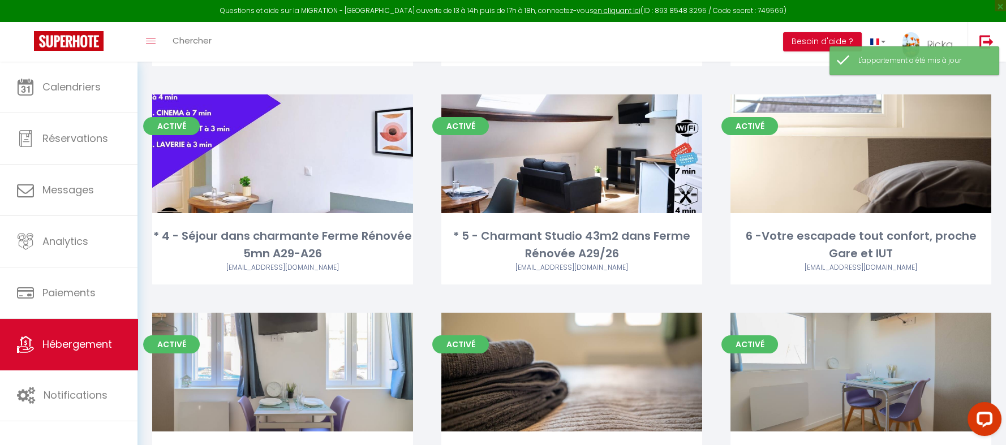
scroll to position [453, 0]
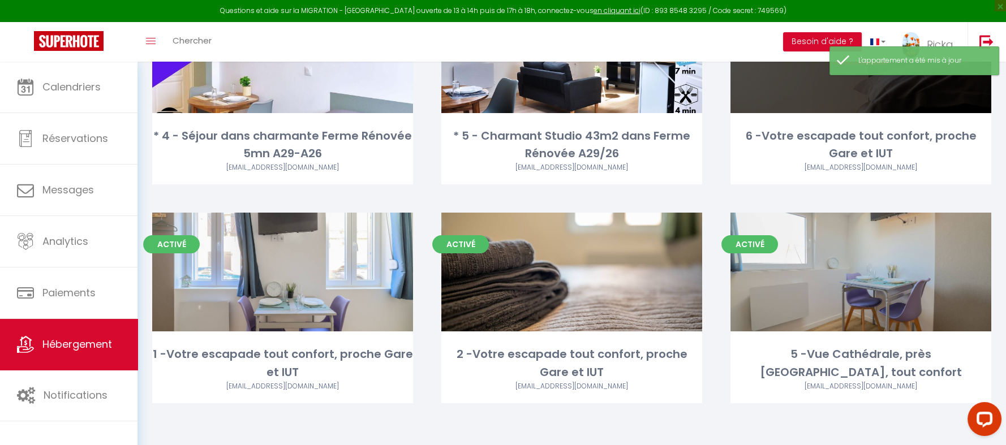
click at [871, 65] on link "Editer" at bounding box center [860, 53] width 68 height 23
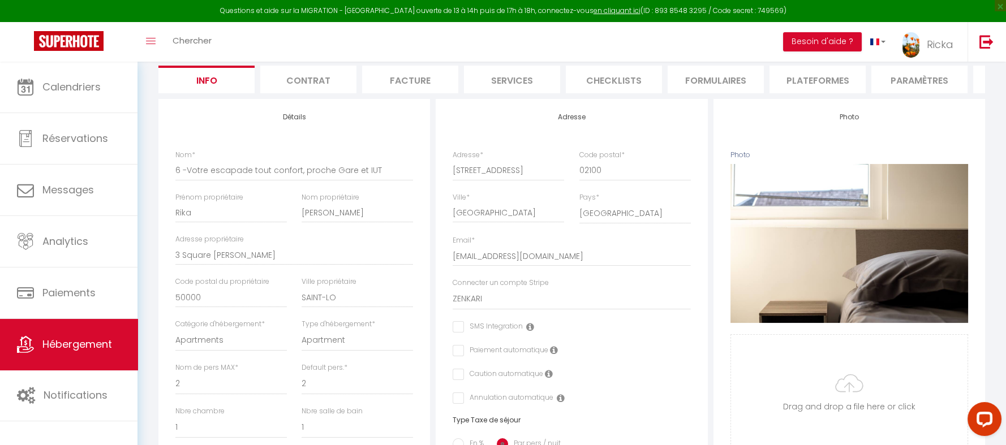
scroll to position [339, 0]
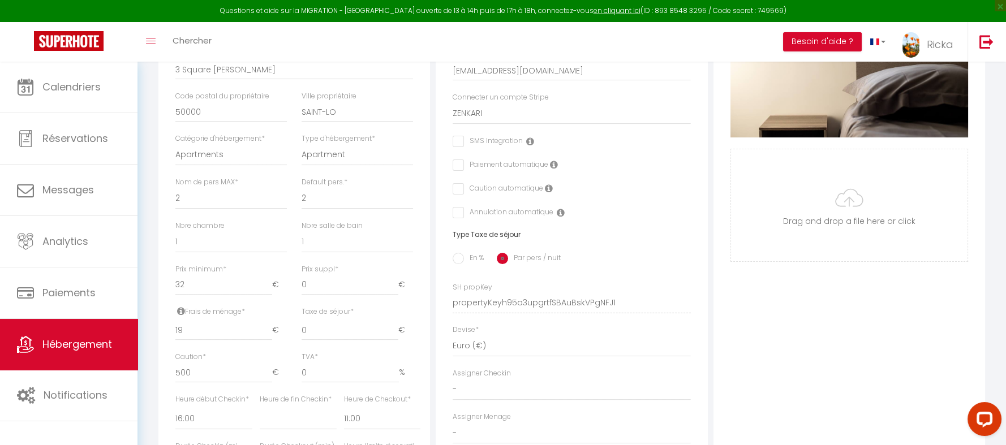
click at [217, 378] on div "Caution * 500 €" at bounding box center [230, 367] width 111 height 31
click at [199, 383] on input "500" at bounding box center [223, 373] width 97 height 20
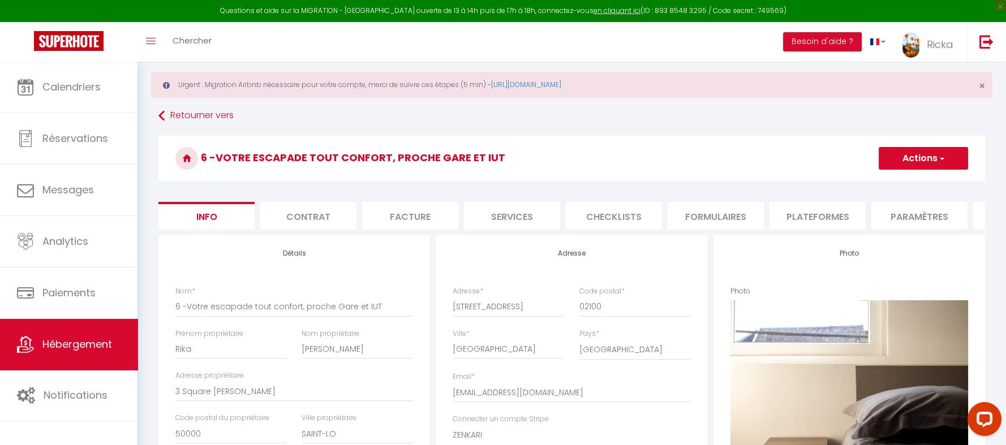
scroll to position [0, 0]
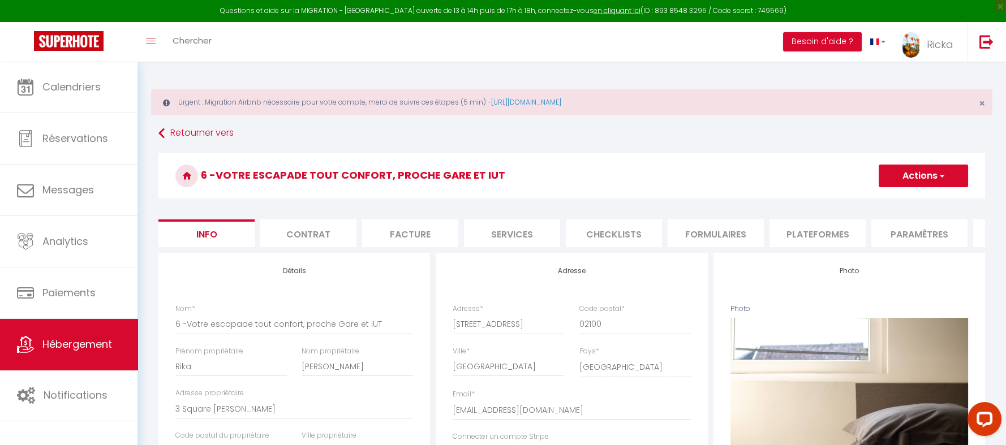
click at [924, 178] on button "Actions" at bounding box center [923, 176] width 89 height 23
click at [895, 204] on input "Enregistrer" at bounding box center [879, 200] width 42 height 11
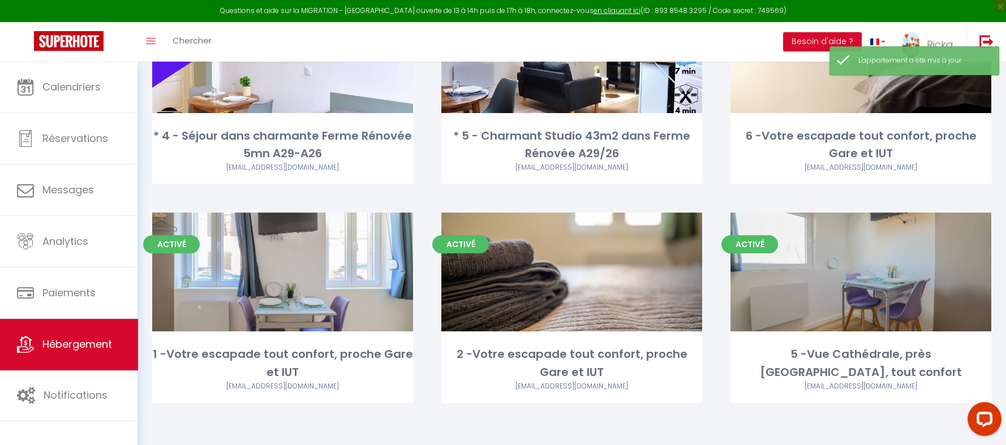
scroll to position [566, 0]
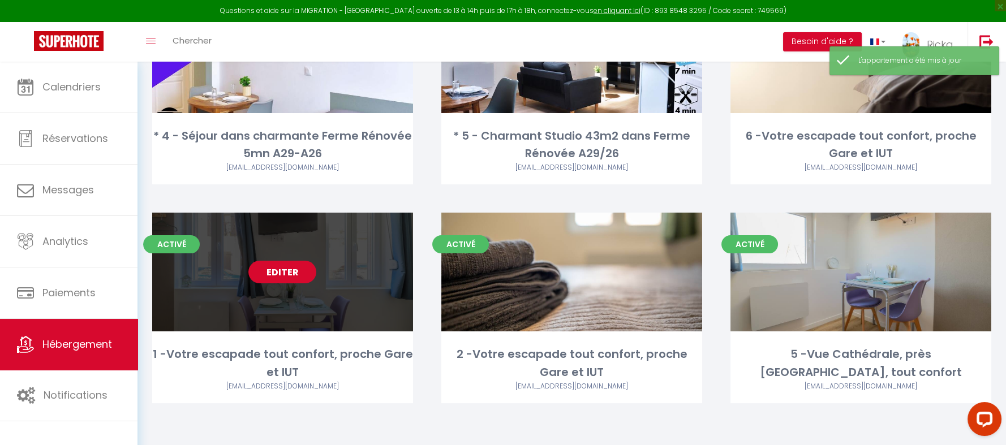
click at [289, 283] on link "Editer" at bounding box center [282, 272] width 68 height 23
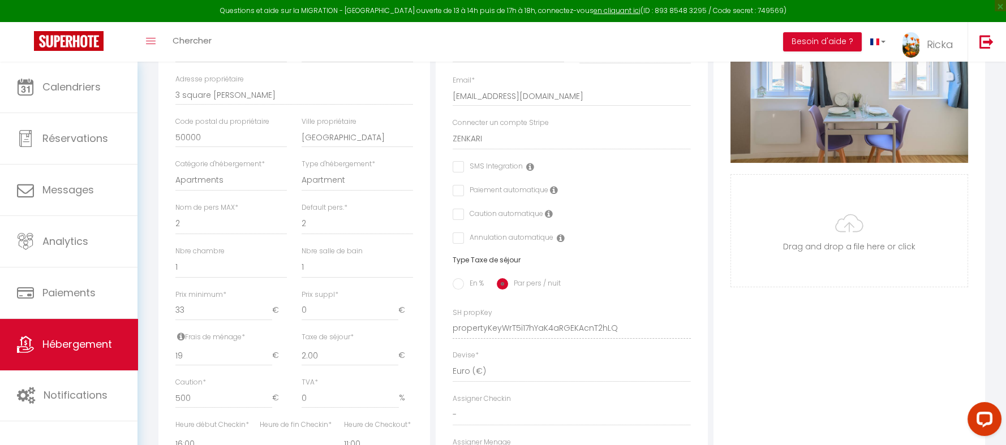
scroll to position [339, 0]
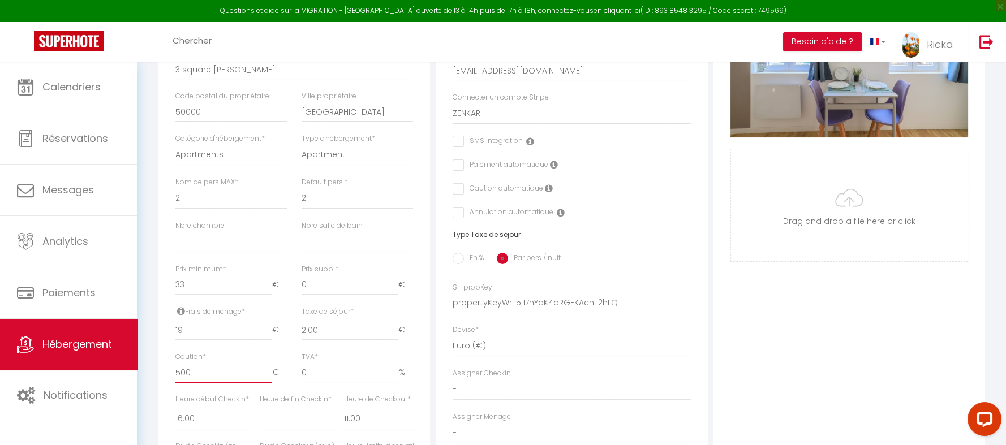
click at [195, 383] on input "500" at bounding box center [223, 373] width 97 height 20
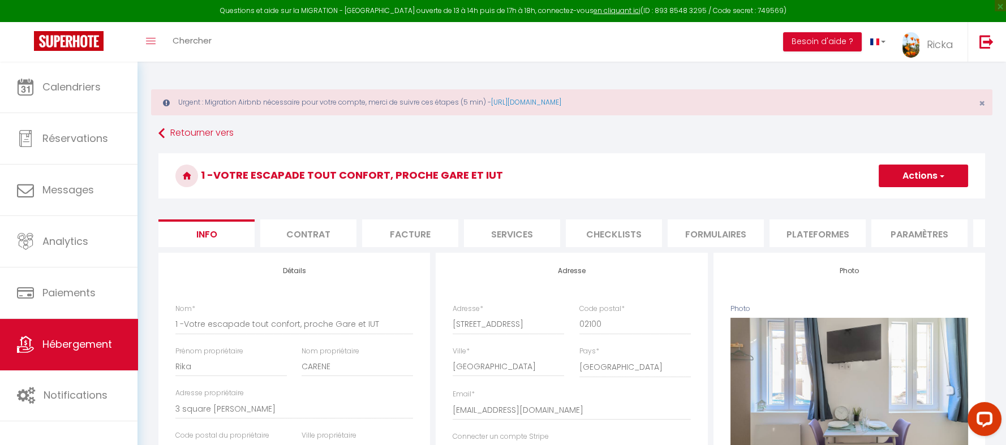
click at [919, 180] on button "Actions" at bounding box center [923, 176] width 89 height 23
click at [884, 199] on input "Enregistrer" at bounding box center [879, 200] width 42 height 11
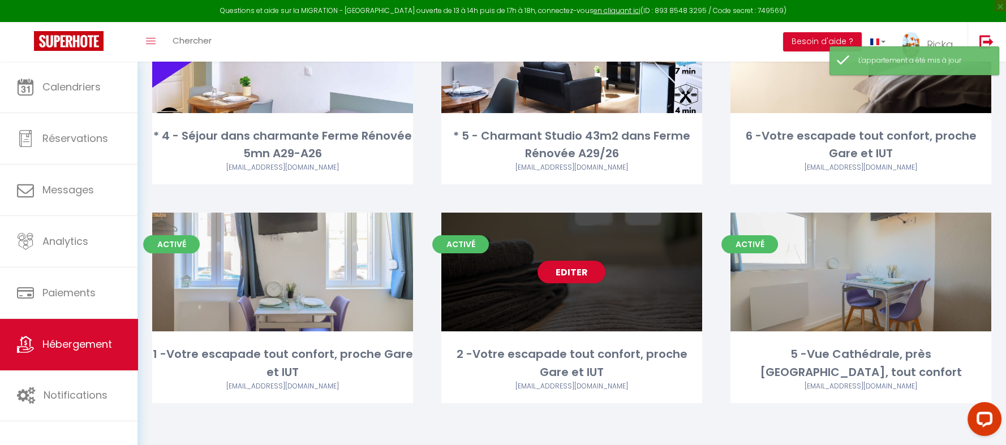
scroll to position [661, 0]
click at [582, 261] on link "Editer" at bounding box center [571, 272] width 68 height 23
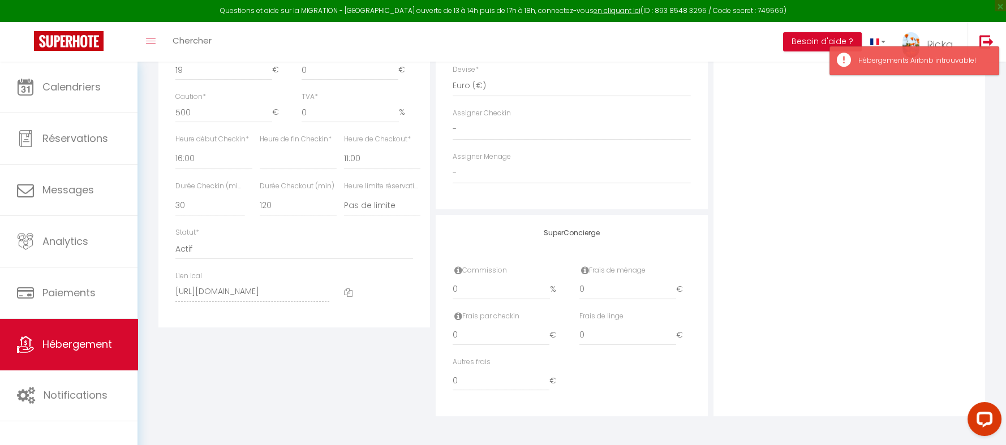
scroll to position [615, 0]
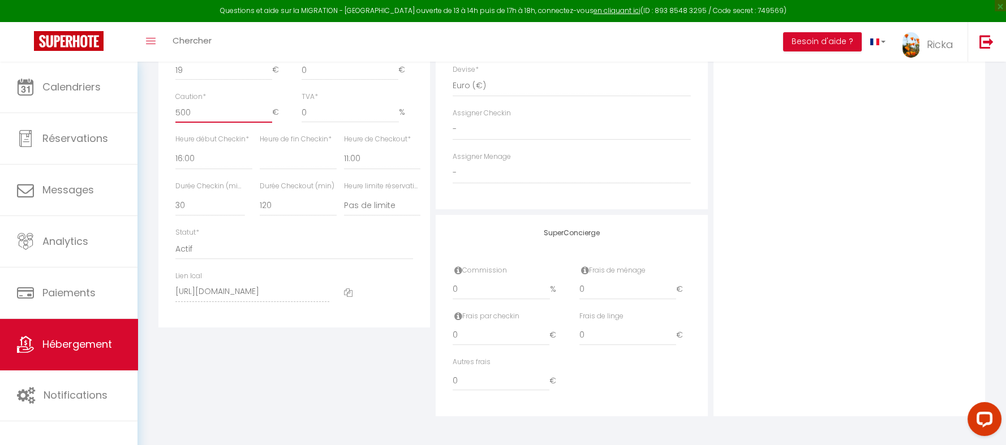
click at [197, 114] on input "500" at bounding box center [223, 112] width 97 height 20
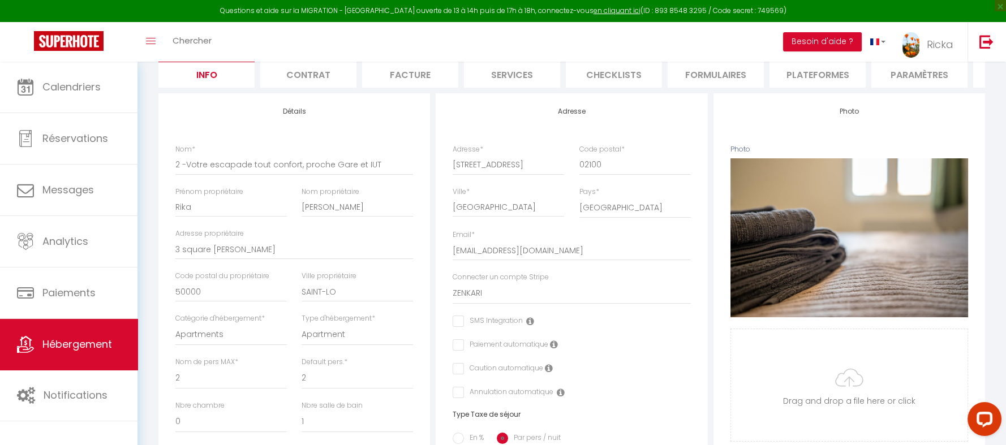
scroll to position [50, 0]
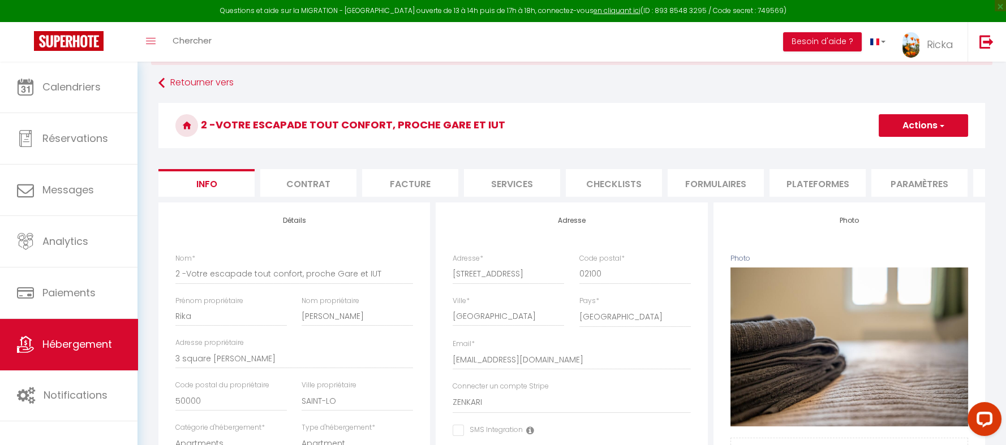
click at [938, 120] on span "button" at bounding box center [940, 125] width 7 height 11
click at [892, 151] on input "Enregistrer" at bounding box center [879, 150] width 42 height 11
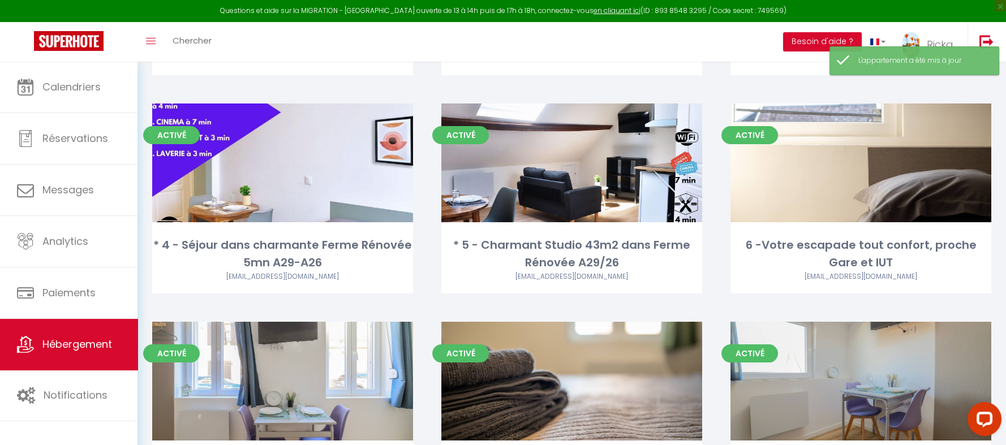
scroll to position [339, 0]
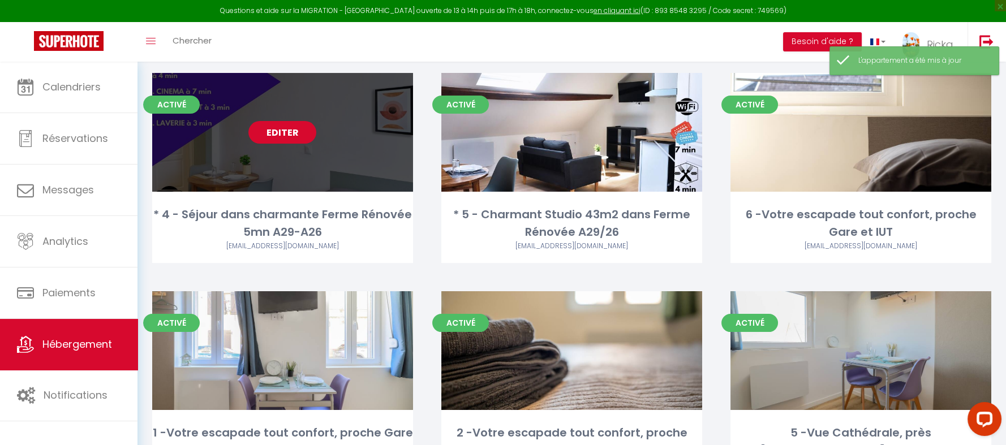
click at [266, 144] on link "Editer" at bounding box center [282, 132] width 68 height 23
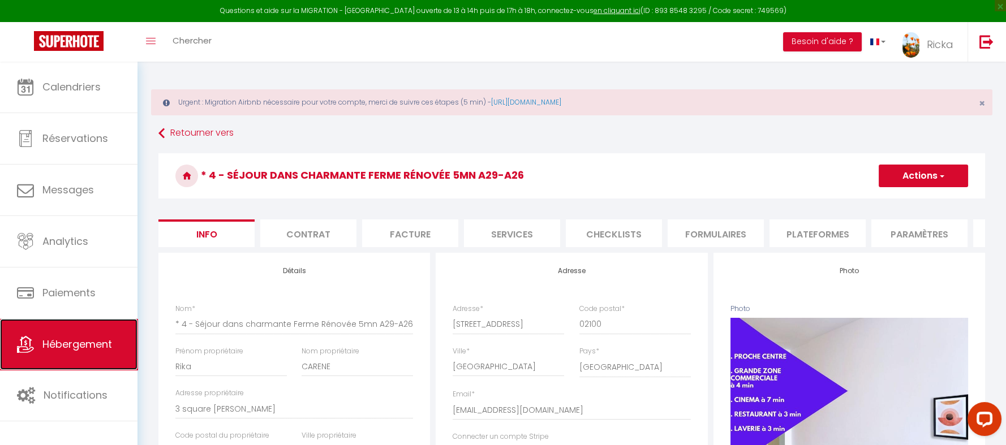
click at [59, 351] on span "Hébergement" at bounding box center [77, 344] width 70 height 14
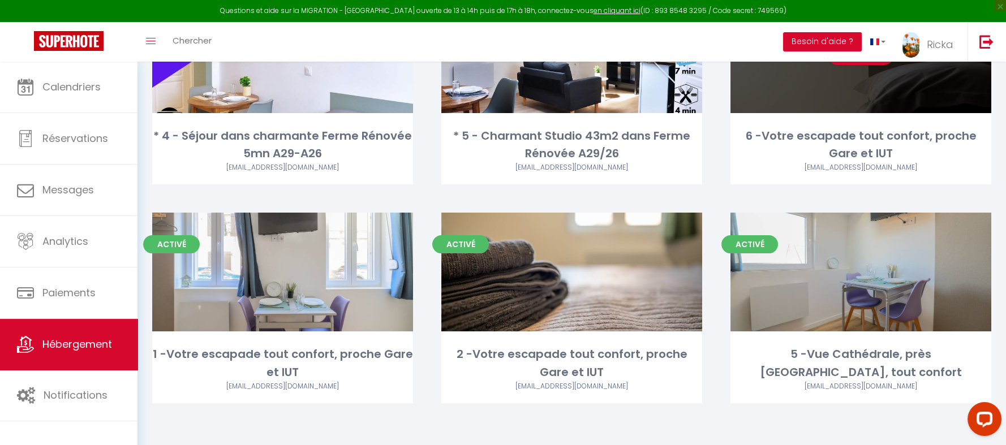
scroll to position [661, 0]
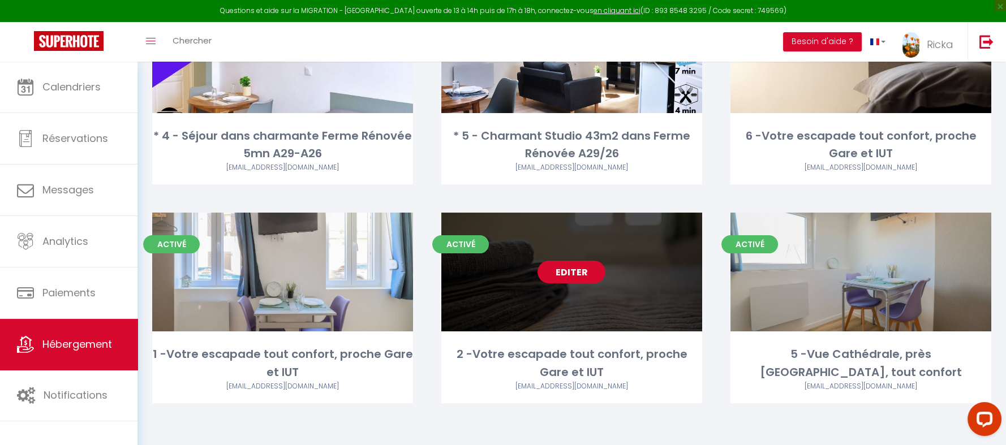
click at [573, 261] on link "Editer" at bounding box center [571, 272] width 68 height 23
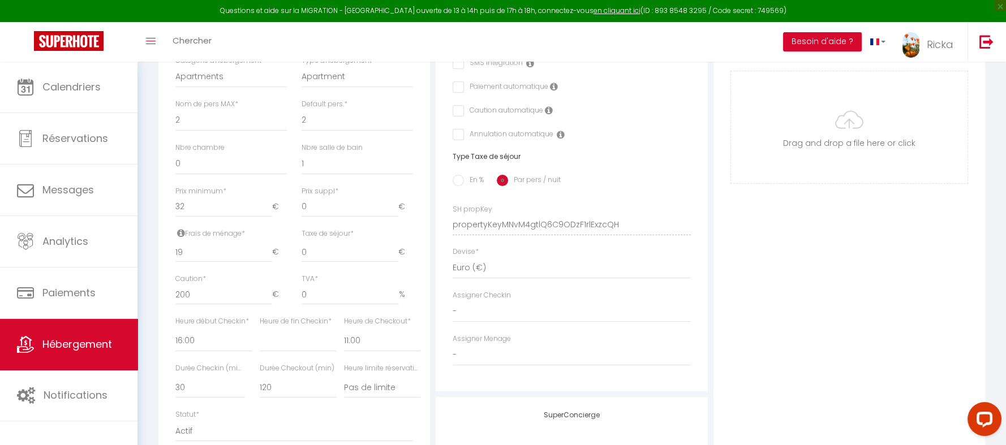
scroll to position [453, 0]
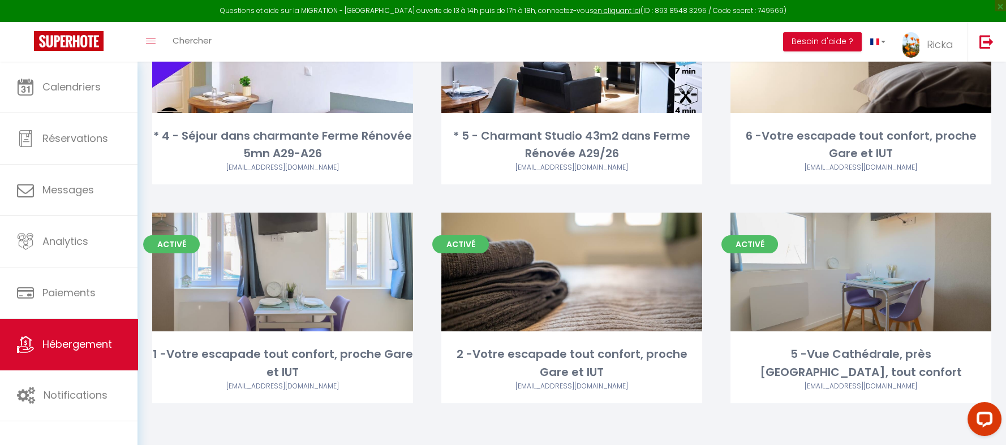
scroll to position [661, 0]
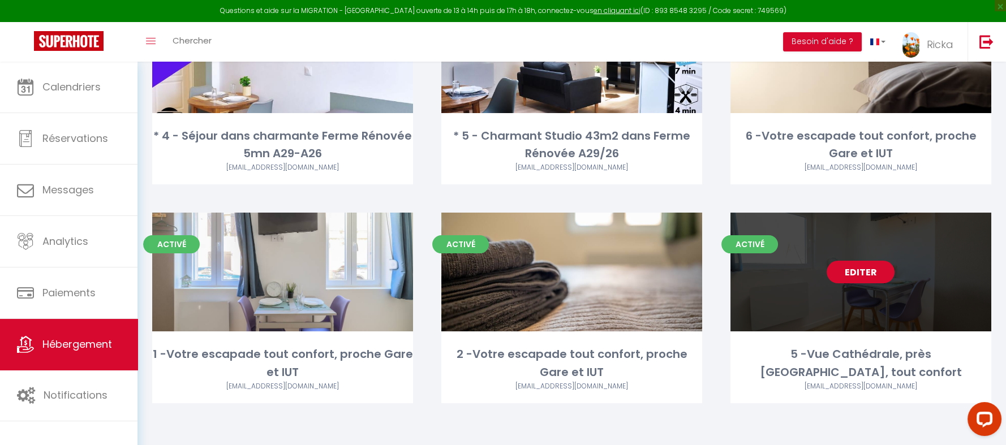
click at [863, 261] on link "Editer" at bounding box center [860, 272] width 68 height 23
click at [858, 261] on link "Editer" at bounding box center [860, 272] width 68 height 23
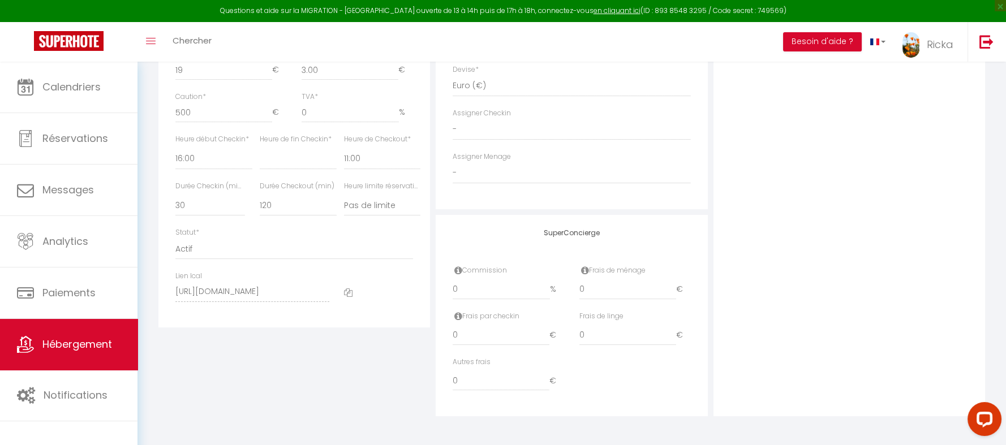
scroll to position [615, 0]
click at [209, 108] on input "500" at bounding box center [223, 112] width 97 height 20
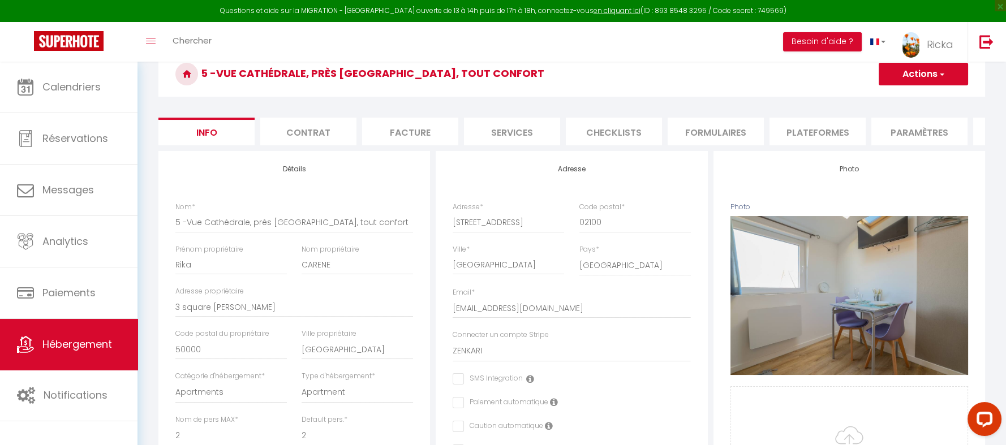
scroll to position [50, 0]
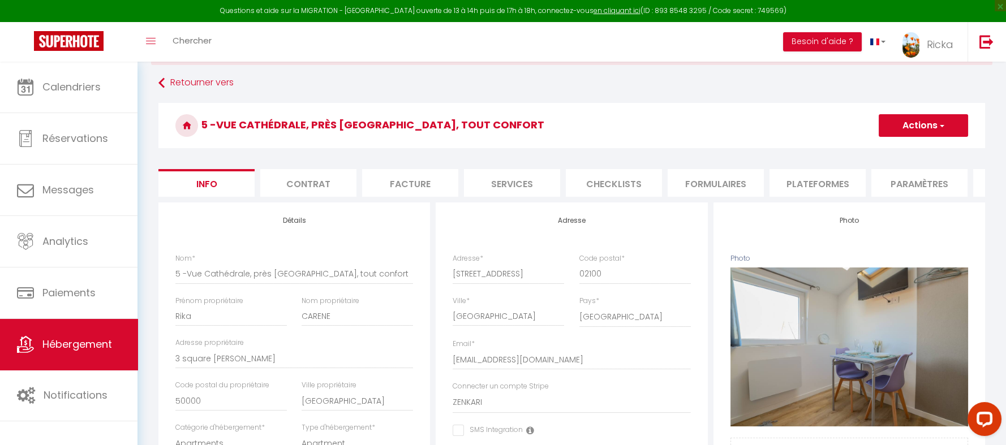
click at [924, 126] on button "Actions" at bounding box center [923, 125] width 89 height 23
click at [890, 146] on input "Enregistrer" at bounding box center [879, 150] width 42 height 11
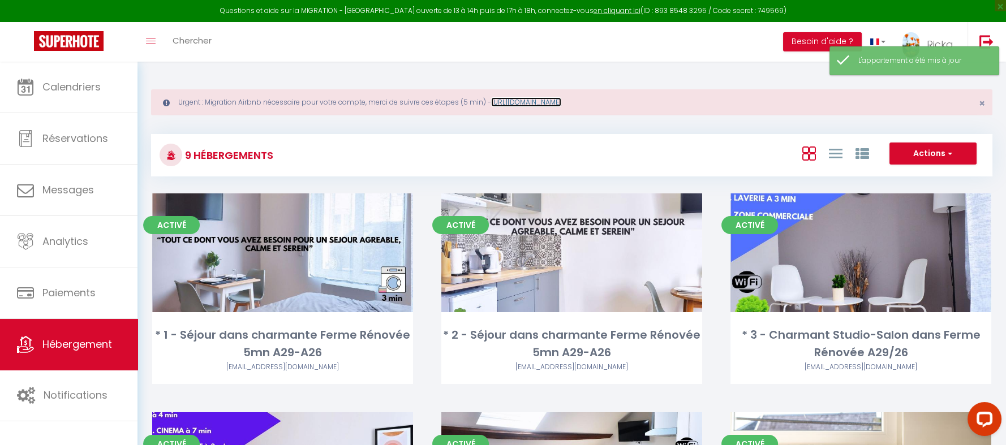
click at [561, 100] on link "https://superhote.com/migration-airbnb" at bounding box center [526, 102] width 70 height 10
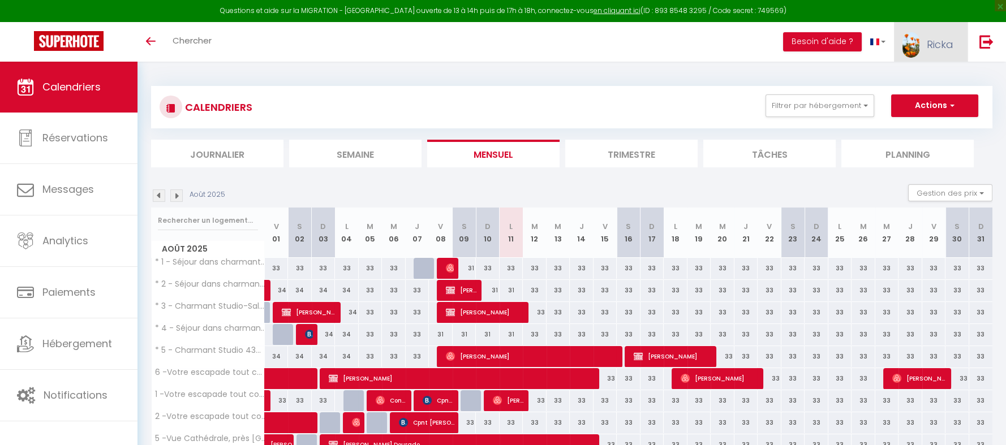
click at [914, 42] on img at bounding box center [910, 44] width 17 height 25
click at [922, 76] on link "Paramètres" at bounding box center [922, 78] width 84 height 19
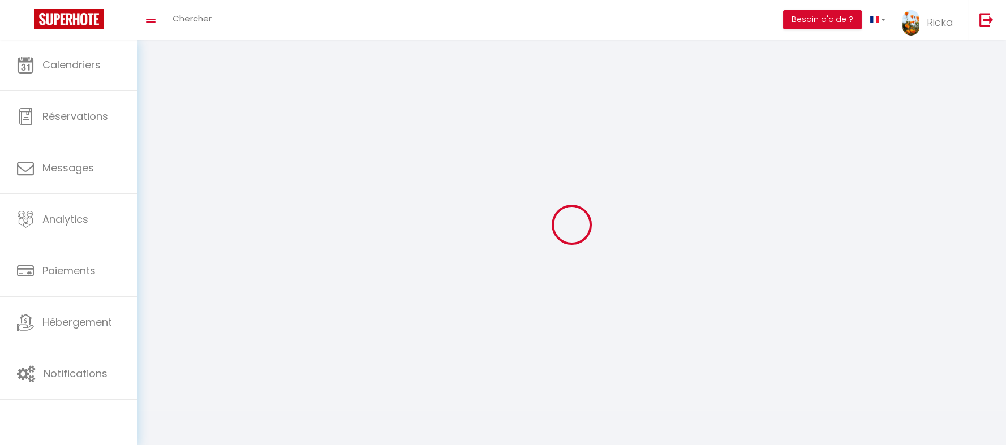
type input "Ricka"
type input "CARÈNE"
type input "0618592437"
type input "[STREET_ADDRESS][PERSON_NAME]"
type input "02100"
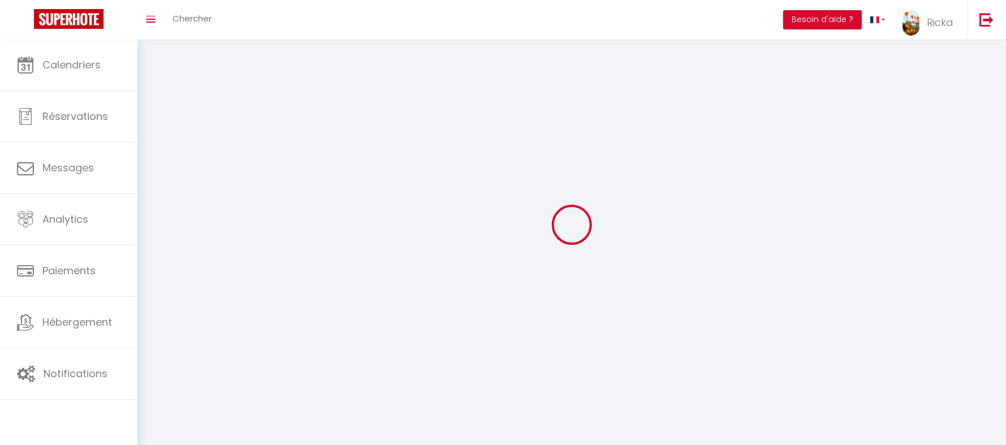
type input "[GEOGRAPHIC_DATA][PERSON_NAME]"
type input "wVKomxIdwkD3MnmoHfQXFK8IS"
type input "cdcJK61NnA912TAF67NH25Fc8"
select select "1"
select select "28"
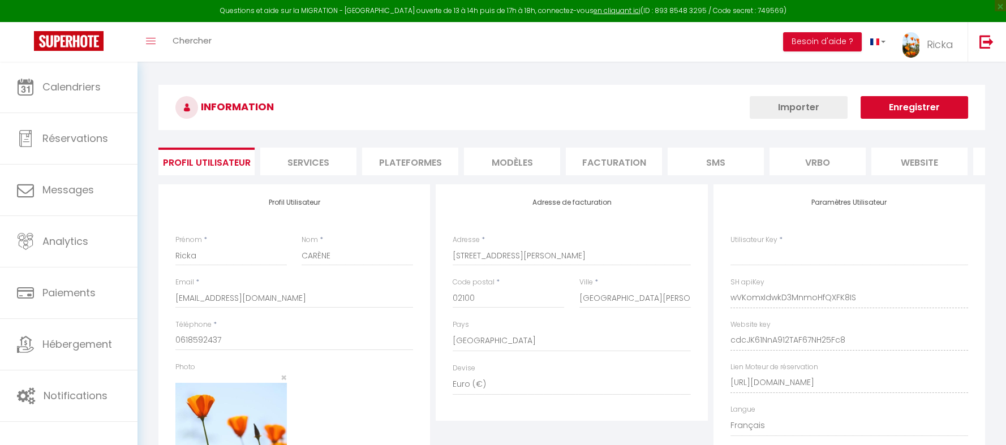
type input "wVKomxIdwkD3MnmoHfQXFK8IS"
type input "cdcJK61NnA912TAF67NH25Fc8"
type input "[URL][DOMAIN_NAME]"
select select "fr"
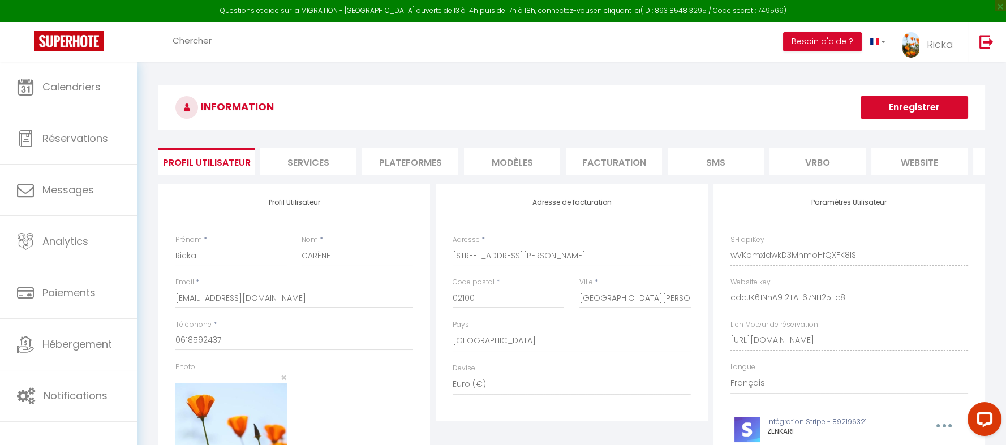
click at [408, 167] on li "Plateformes" at bounding box center [410, 162] width 96 height 28
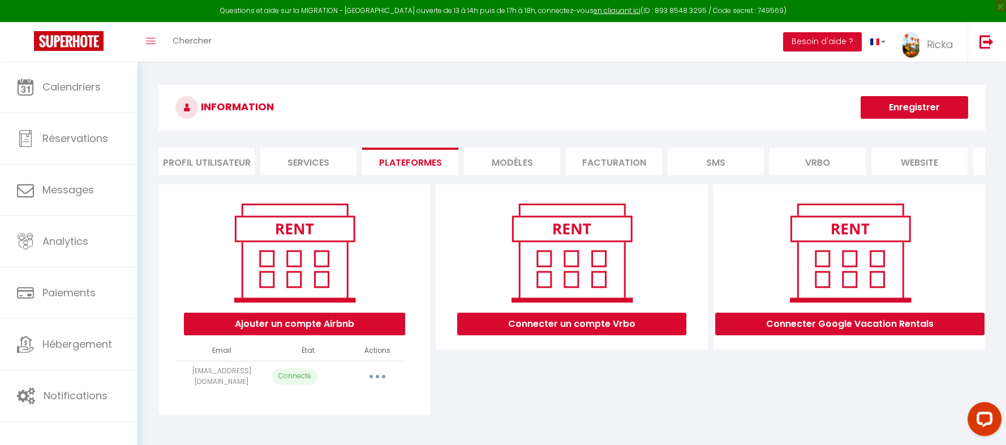
click at [378, 386] on button "button" at bounding box center [377, 377] width 32 height 18
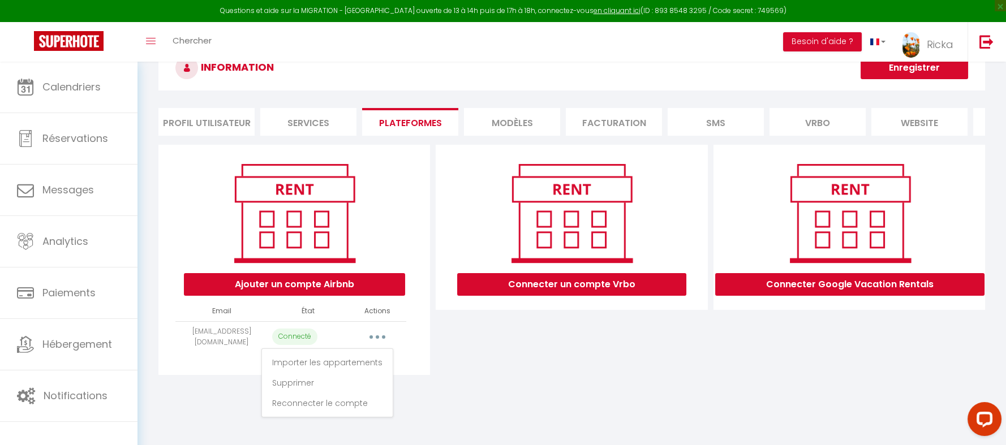
scroll to position [62, 0]
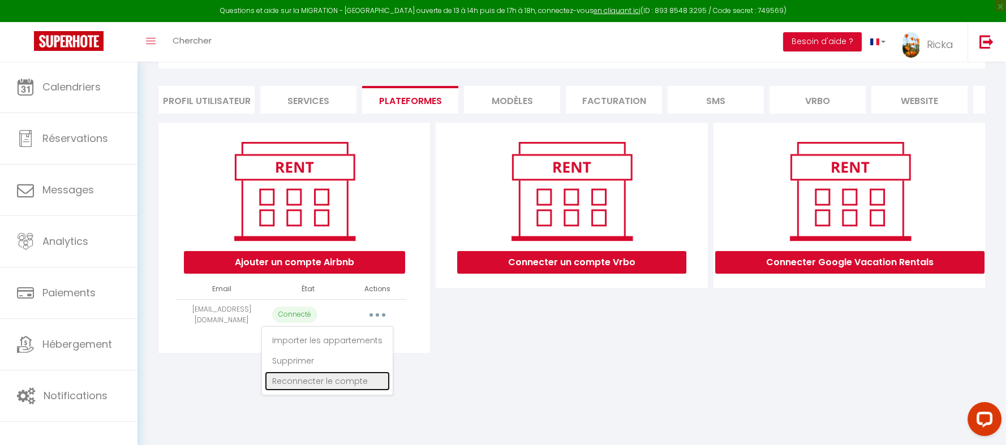
click at [334, 391] on link "Reconnecter le compte" at bounding box center [327, 381] width 125 height 19
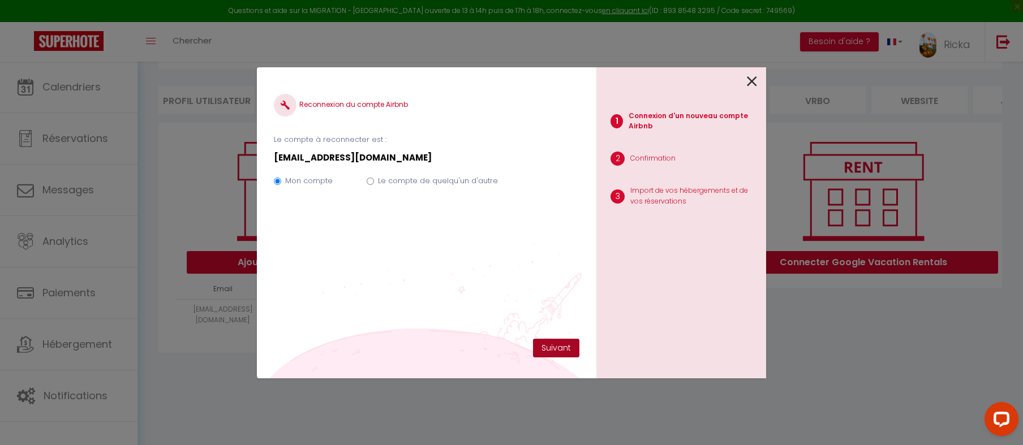
click at [553, 345] on button "Suivant" at bounding box center [556, 348] width 46 height 19
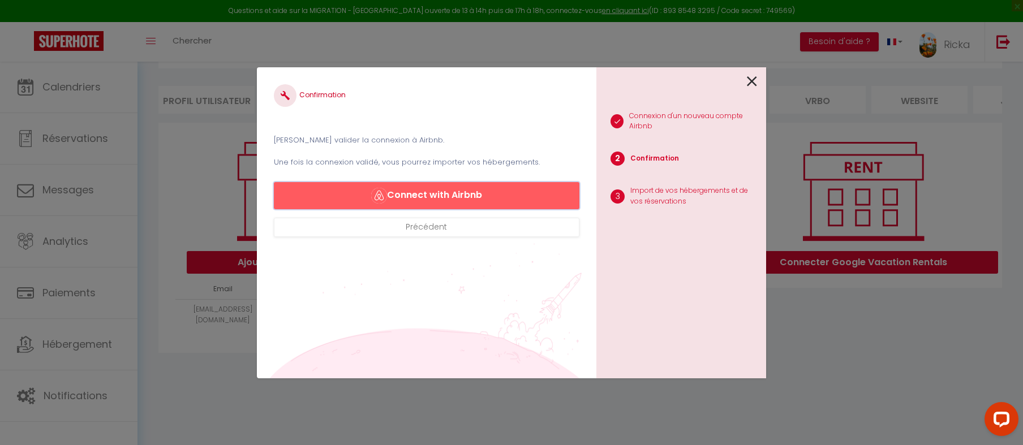
click at [496, 200] on button "Connect with Airbnb" at bounding box center [426, 195] width 305 height 27
click at [753, 76] on icon at bounding box center [752, 81] width 10 height 17
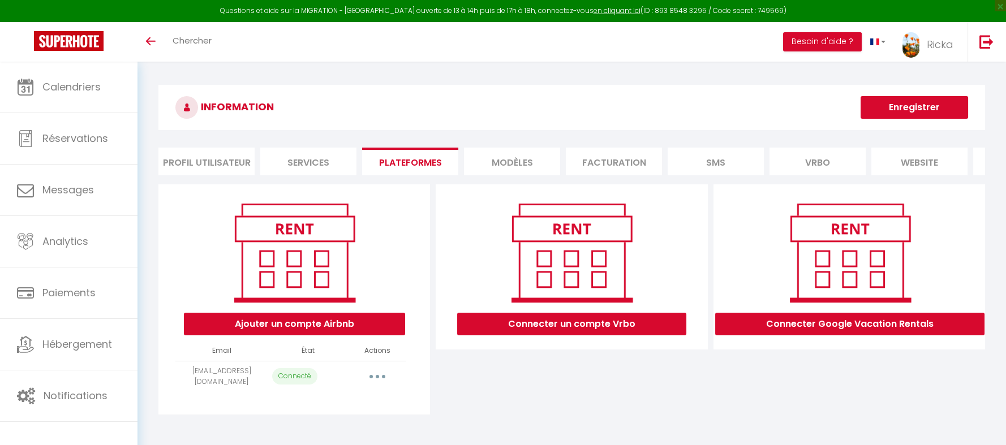
scroll to position [62, 0]
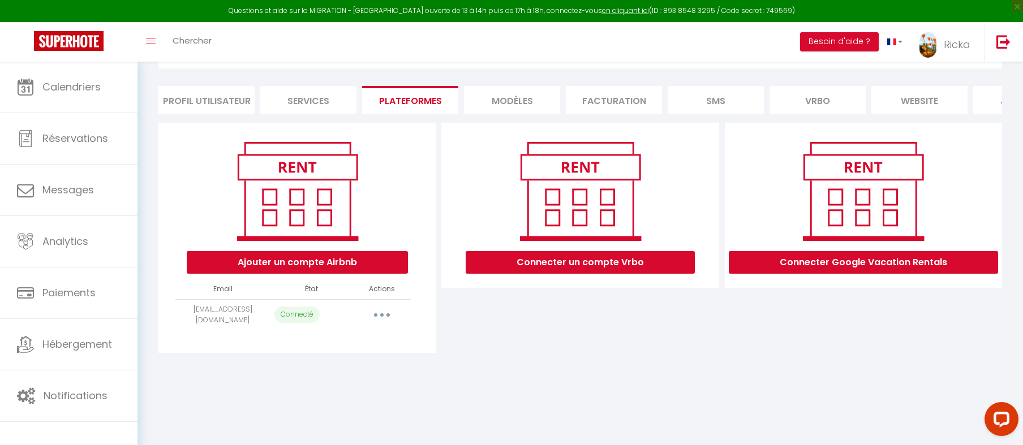
select select "44539"
select select "45140"
select select "45141"
select select "45142"
select select "45143"
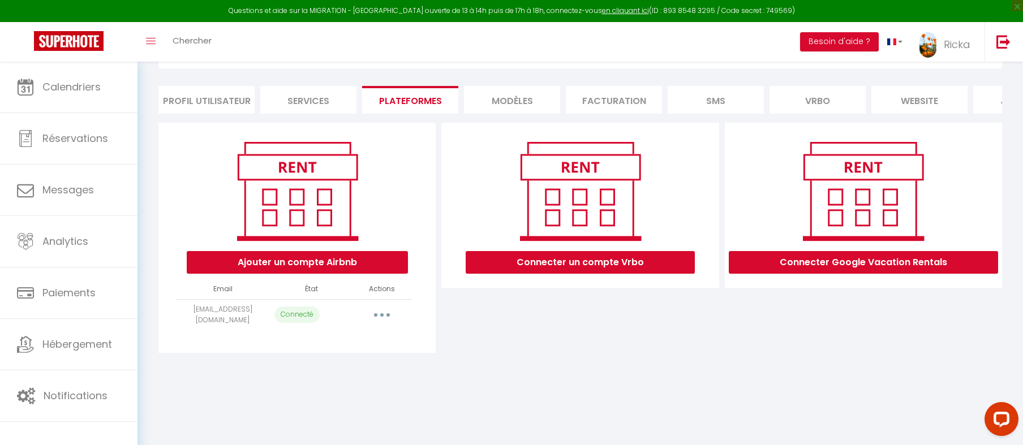
select select "54707"
select select "54708"
select select "54709"
select select "54710"
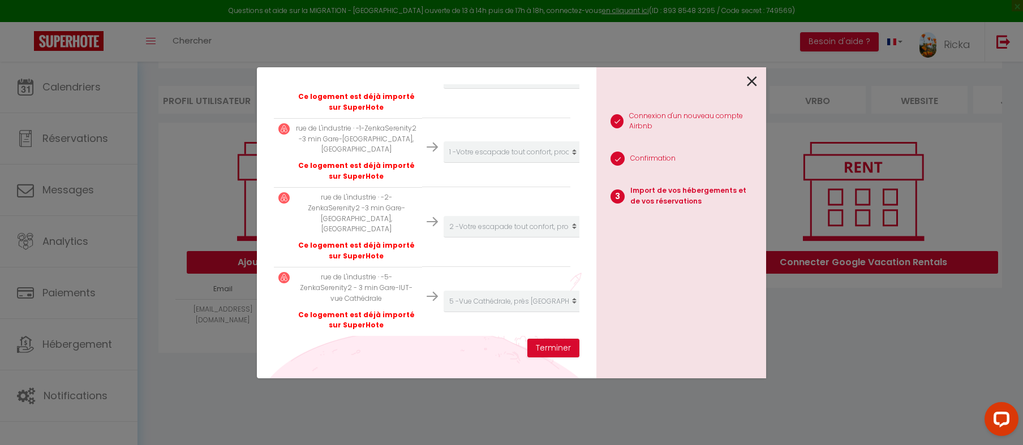
scroll to position [625, 0]
click at [549, 350] on button "Terminer" at bounding box center [553, 348] width 52 height 19
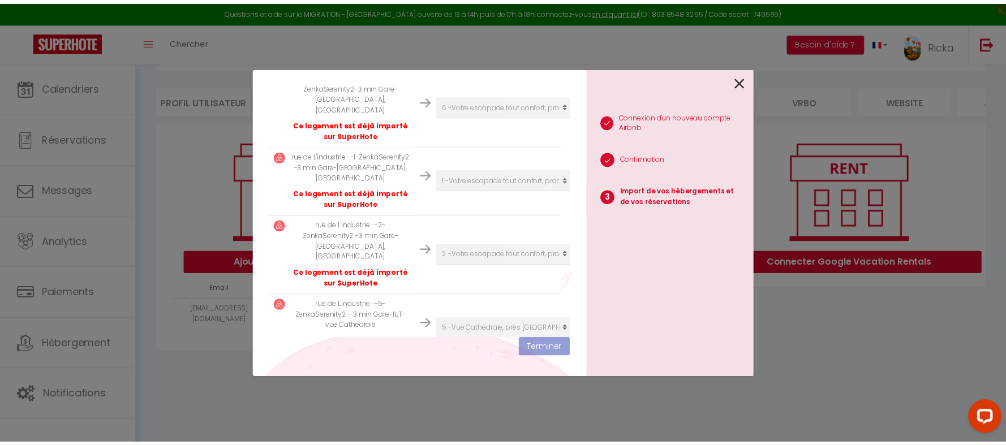
scroll to position [652, 0]
